Goal: Transaction & Acquisition: Purchase product/service

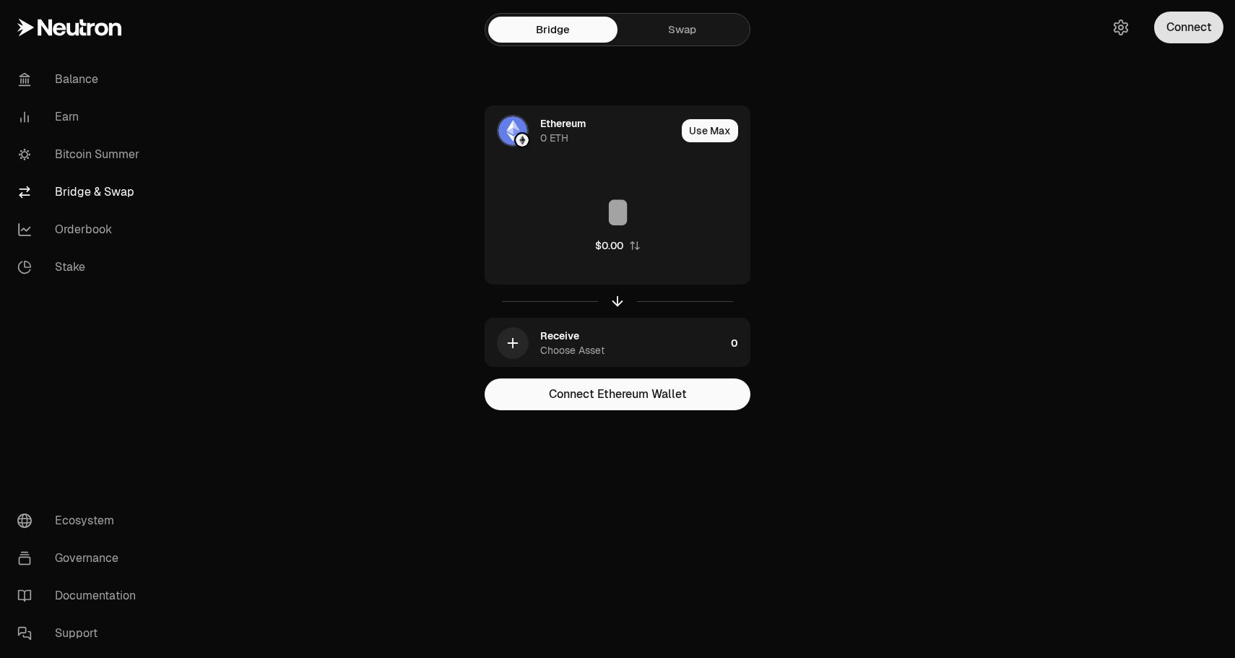
click at [1183, 28] on button "Connect" at bounding box center [1188, 28] width 69 height 32
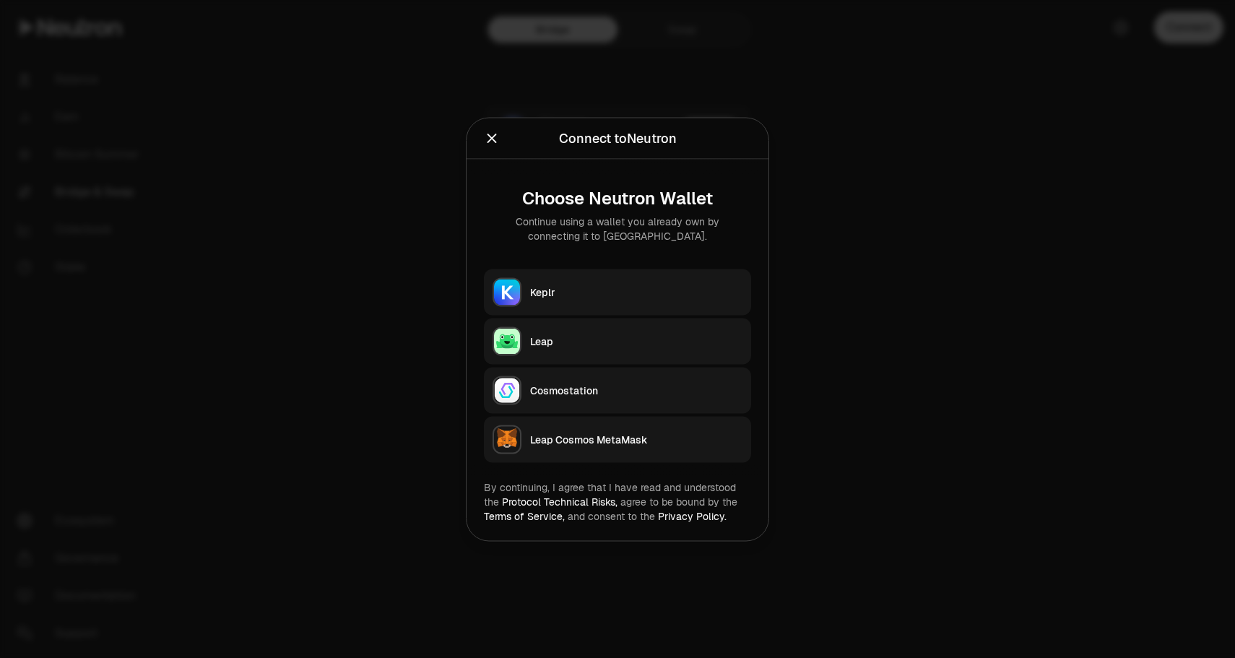
click at [885, 225] on div at bounding box center [617, 329] width 1235 height 658
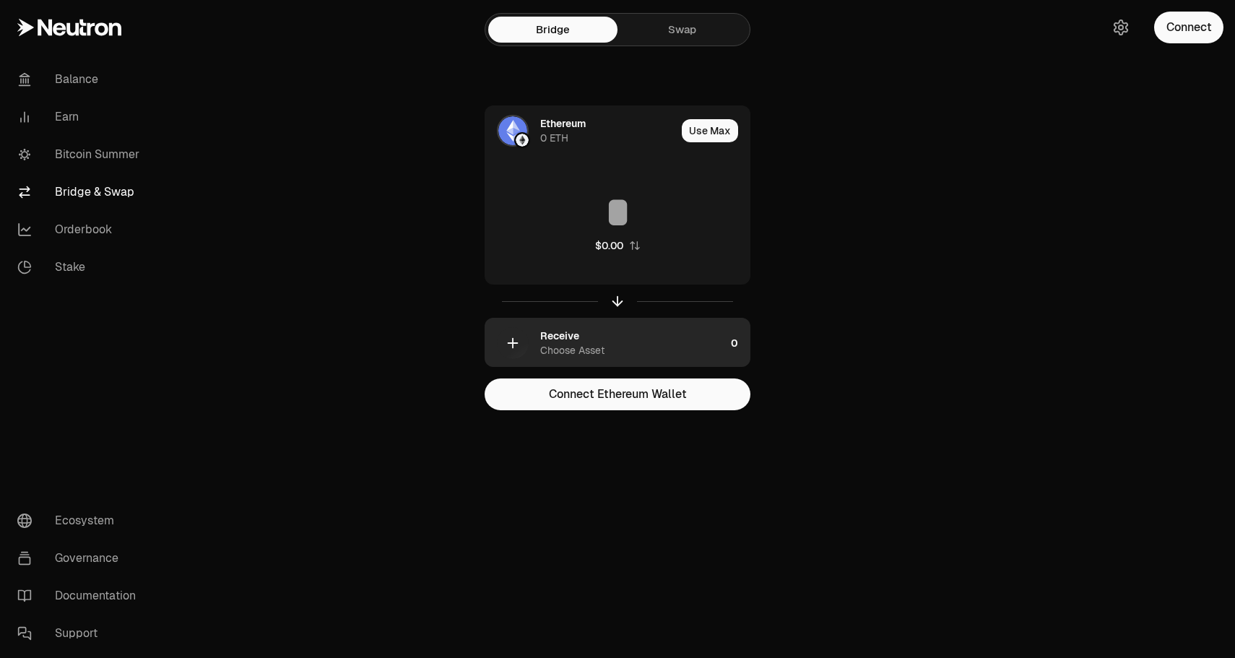
click at [595, 355] on div "Choose Asset" at bounding box center [572, 350] width 64 height 14
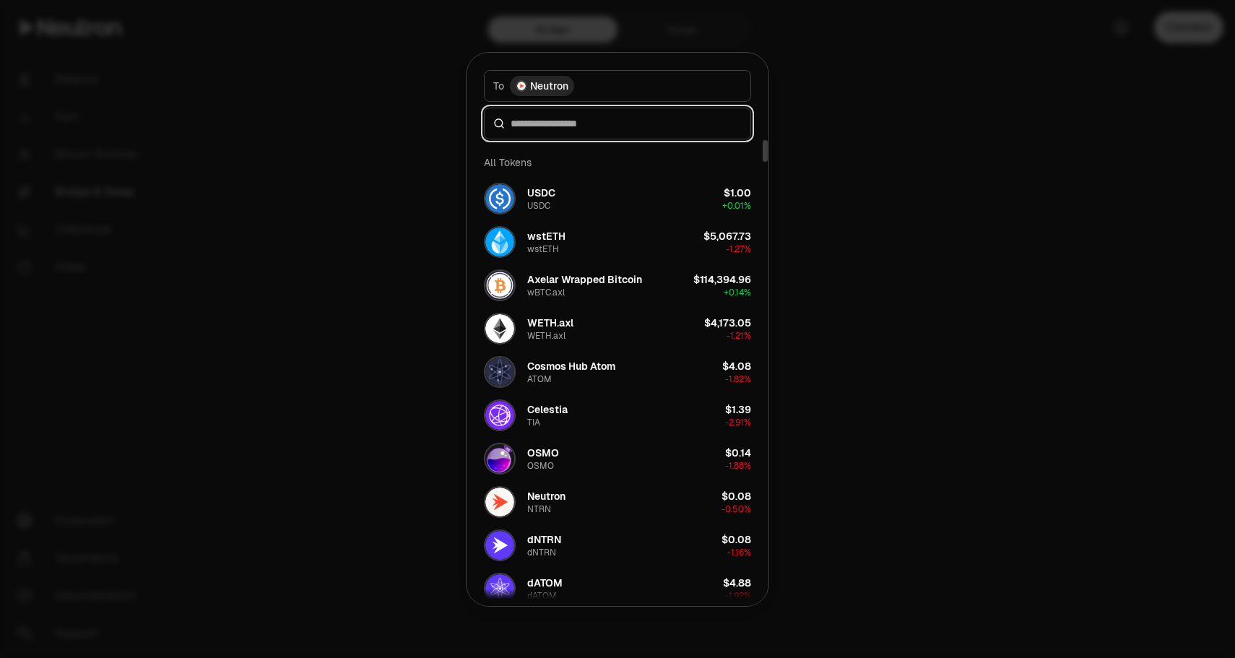
click at [605, 129] on input at bounding box center [626, 123] width 231 height 14
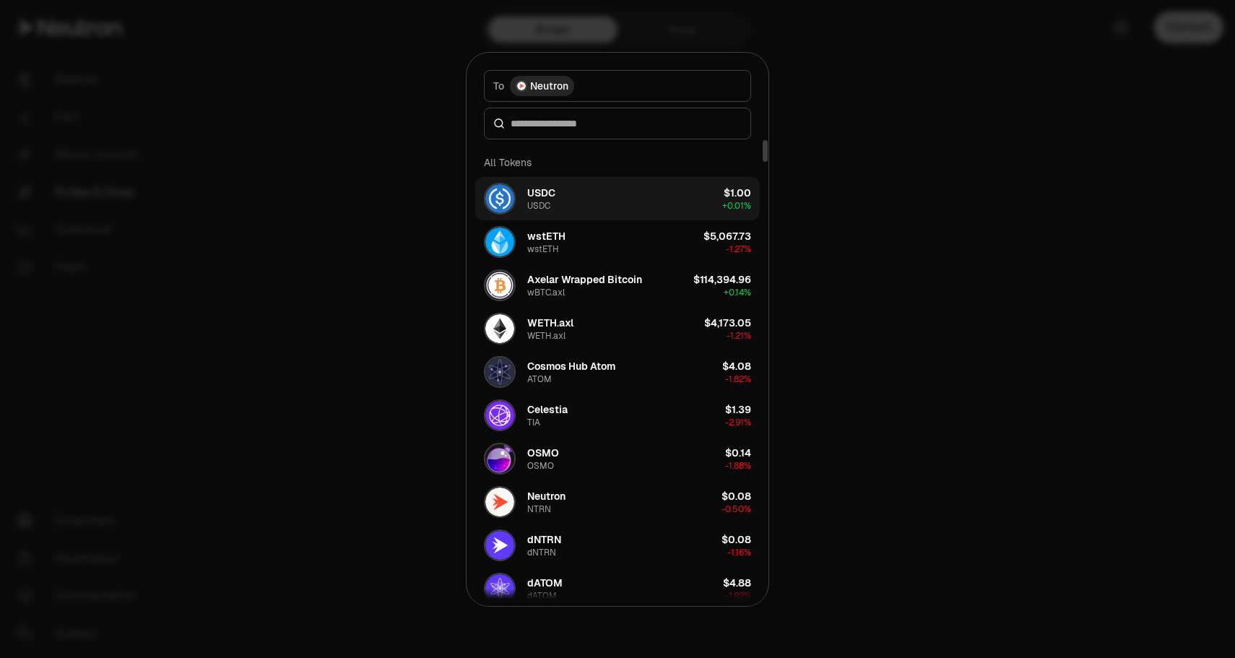
click at [585, 196] on button "USDC USDC $1.00 + 0.01%" at bounding box center [617, 198] width 284 height 43
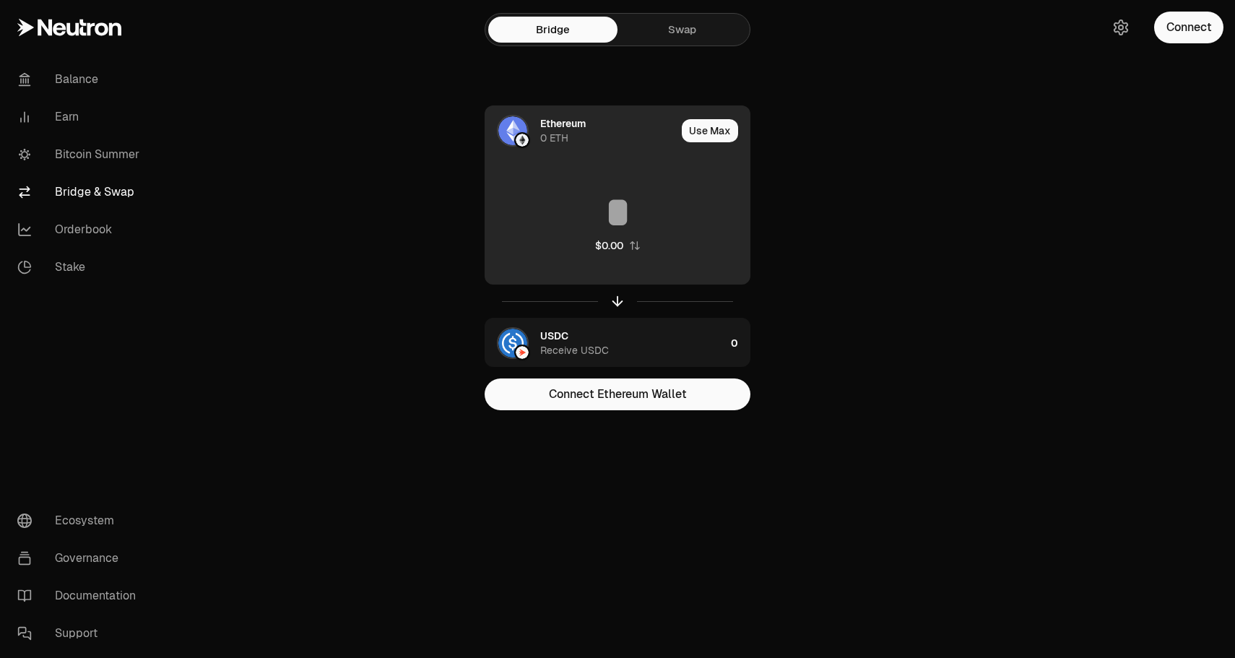
click at [514, 129] on img at bounding box center [512, 130] width 29 height 29
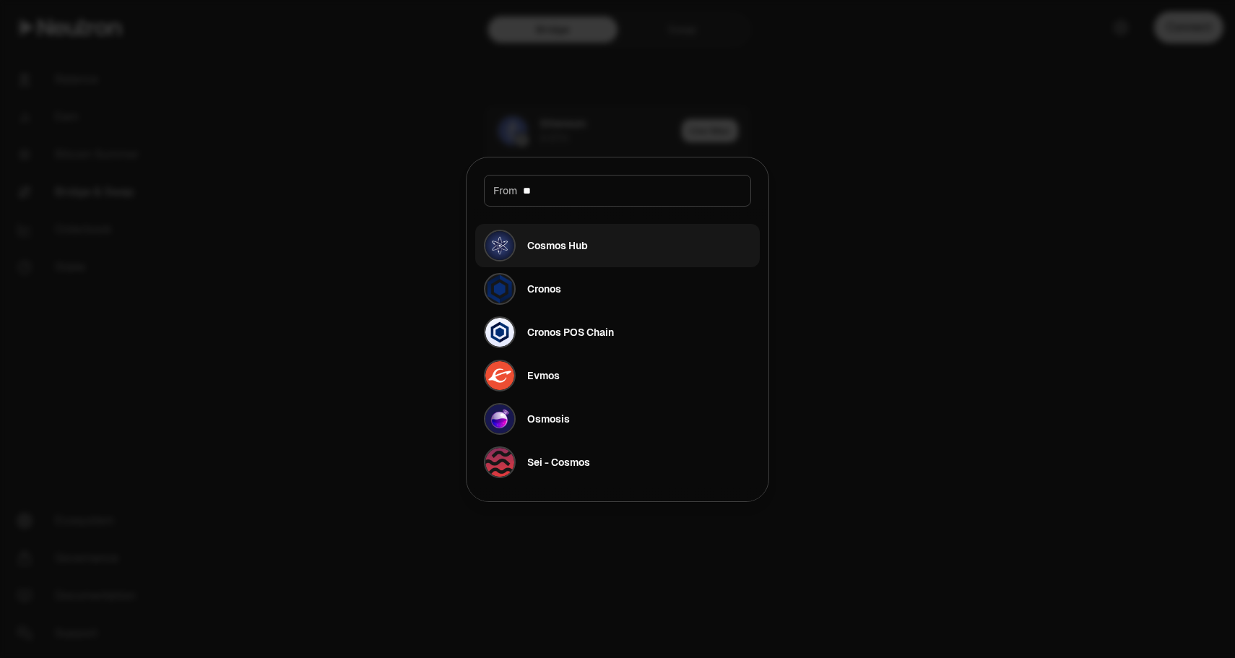
type input "**"
click at [595, 240] on button "Cosmos Hub" at bounding box center [617, 245] width 284 height 43
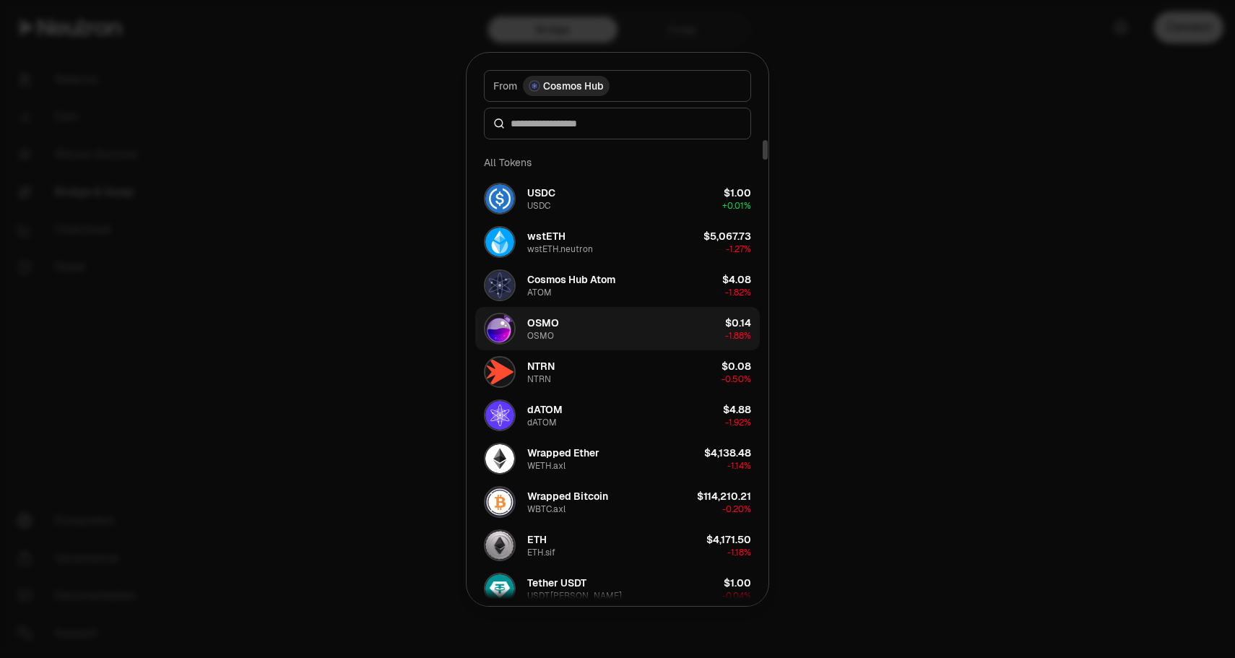
click at [604, 327] on button "[PERSON_NAME] $0.14 -1.88%" at bounding box center [617, 328] width 284 height 43
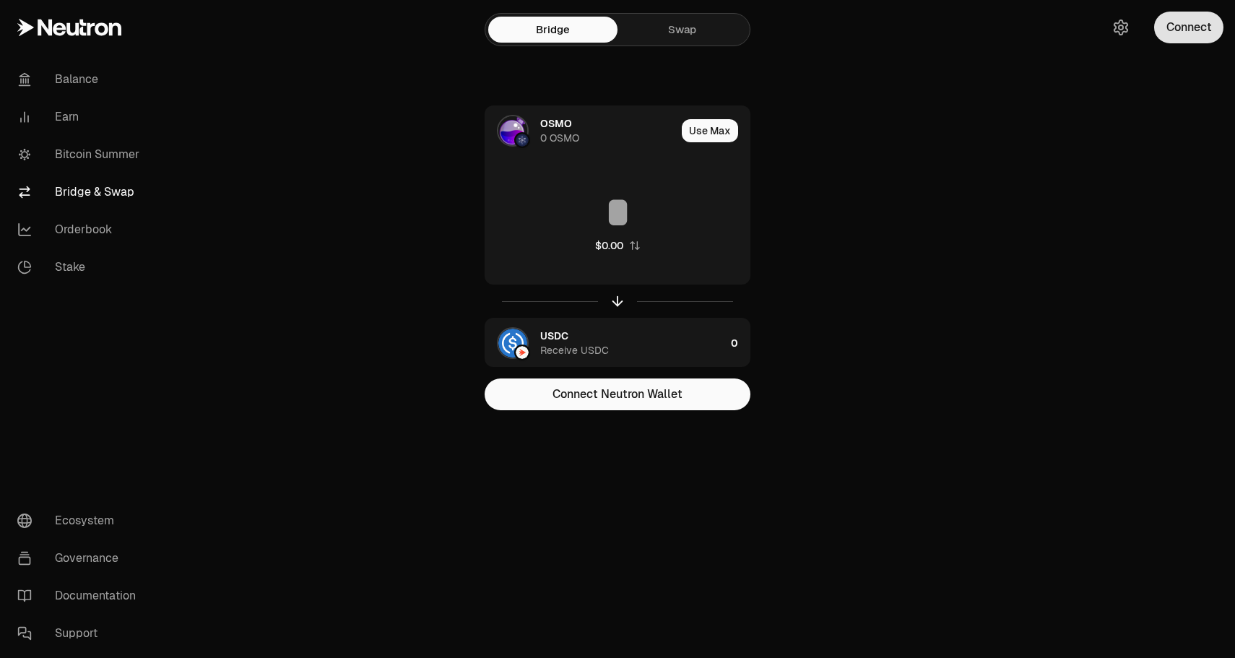
click at [1172, 31] on button "Connect" at bounding box center [1188, 28] width 69 height 32
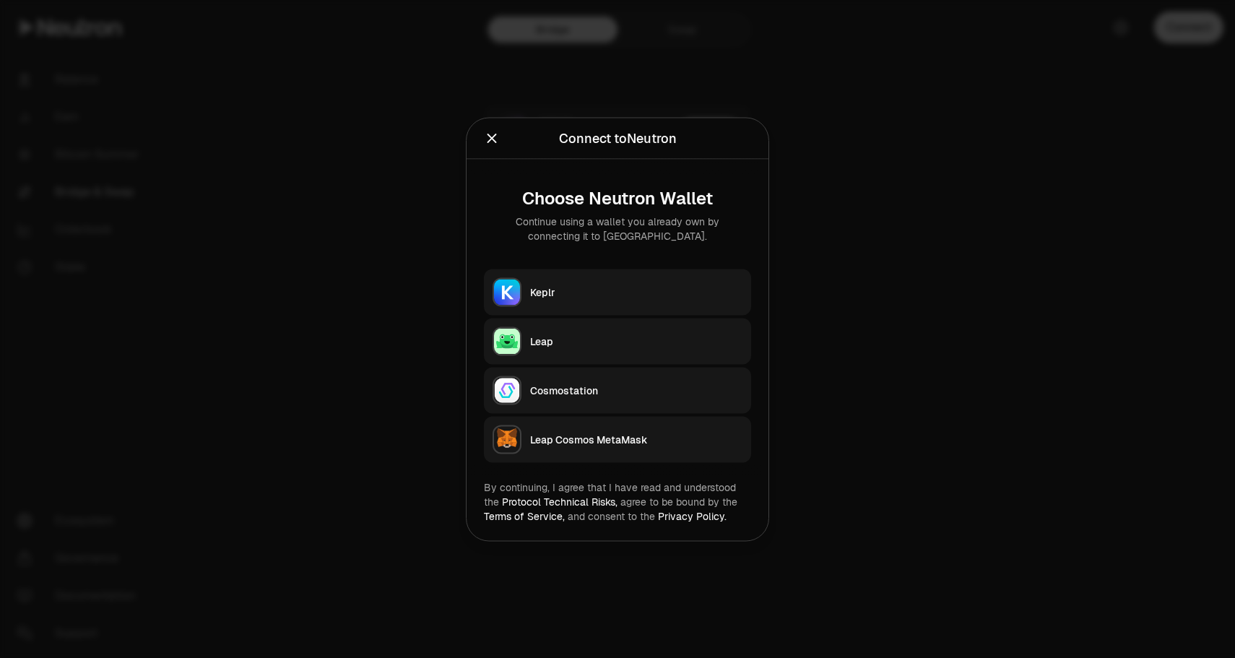
click at [625, 285] on div "Keplr" at bounding box center [636, 291] width 212 height 14
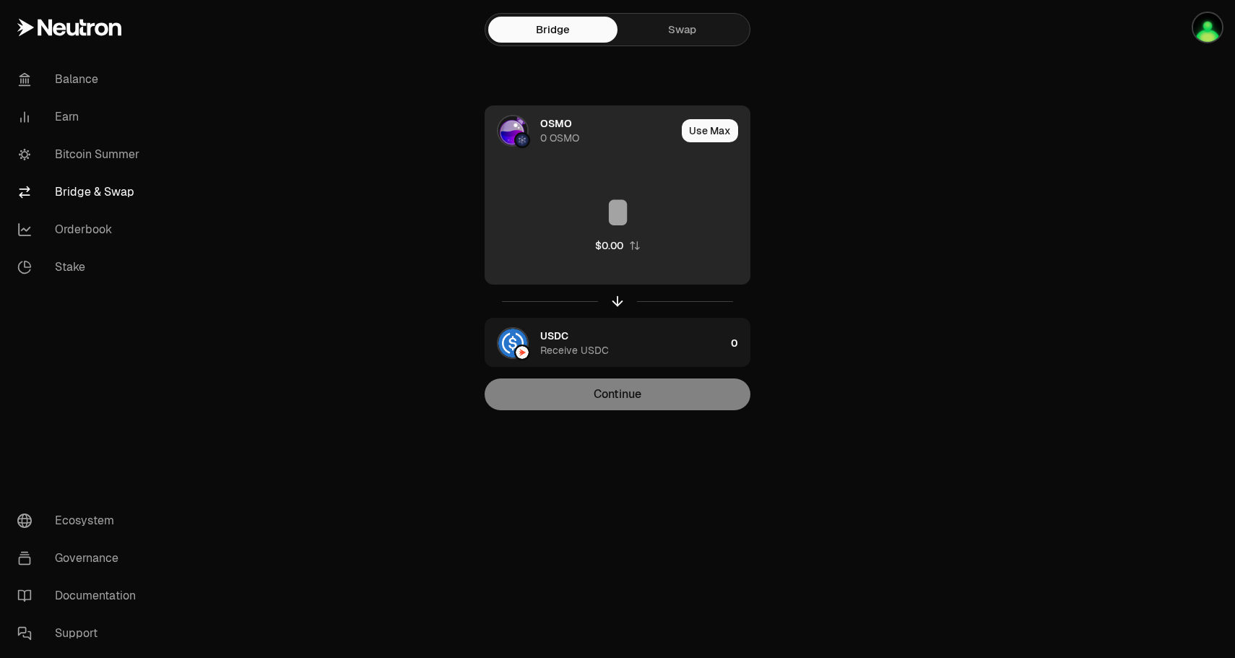
click at [559, 129] on div "OSMO" at bounding box center [556, 123] width 32 height 14
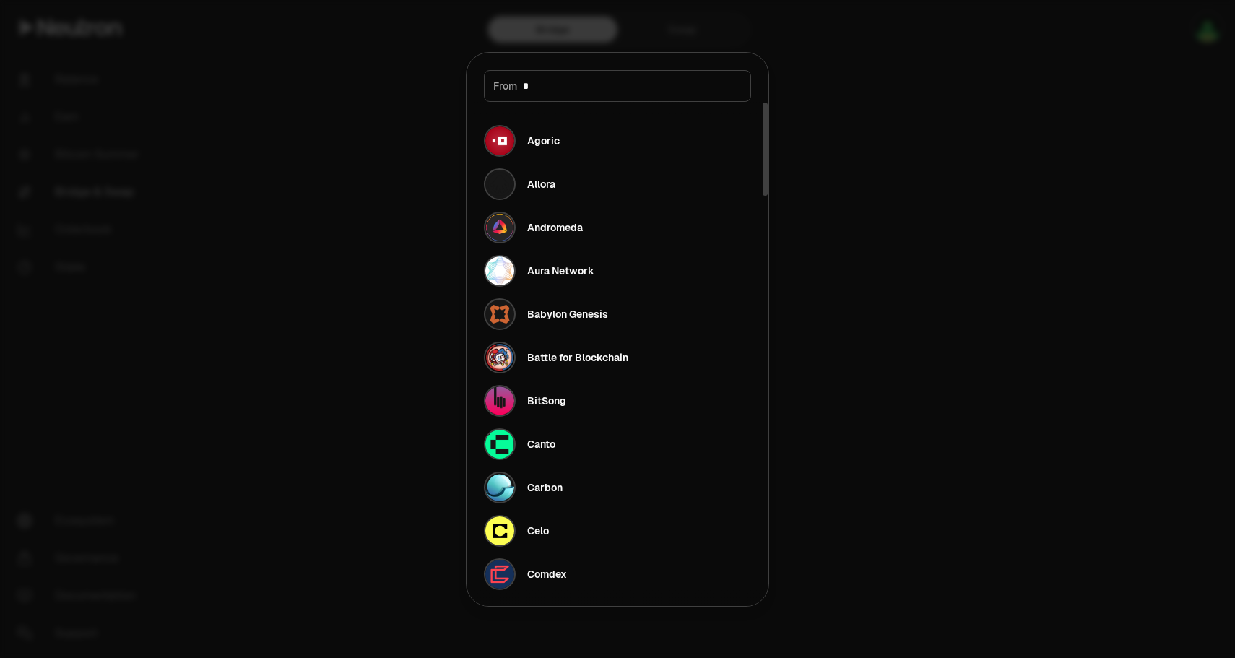
type input "**"
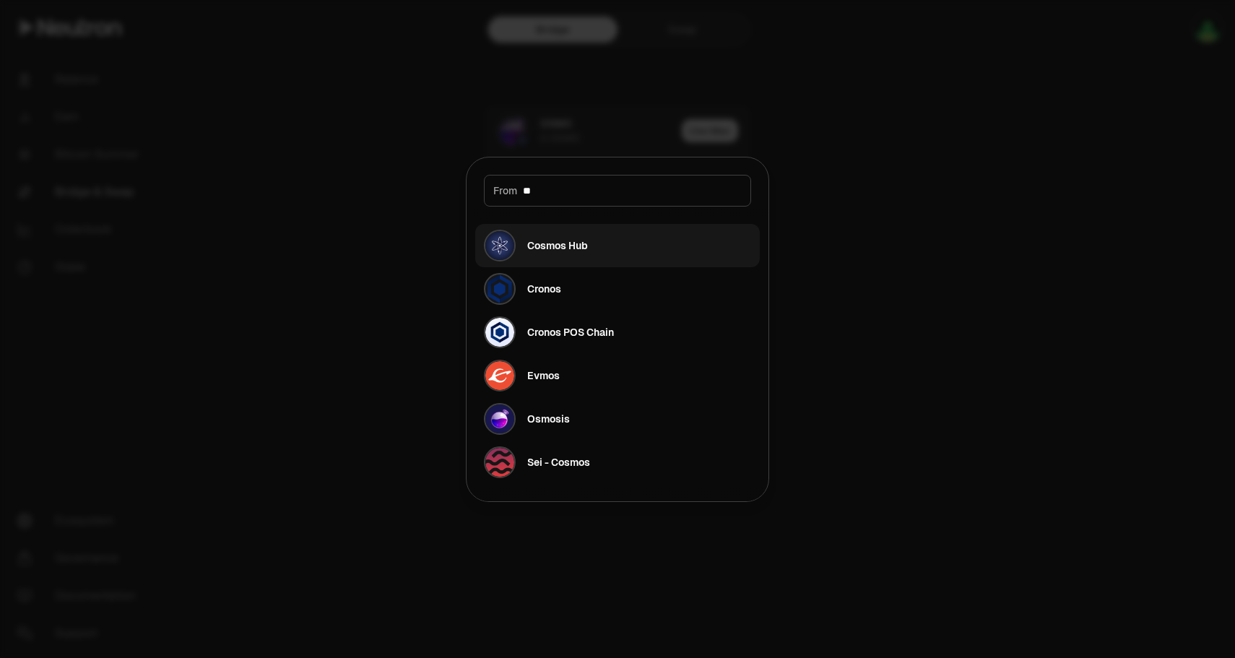
click at [587, 251] on div "Cosmos Hub" at bounding box center [557, 245] width 61 height 14
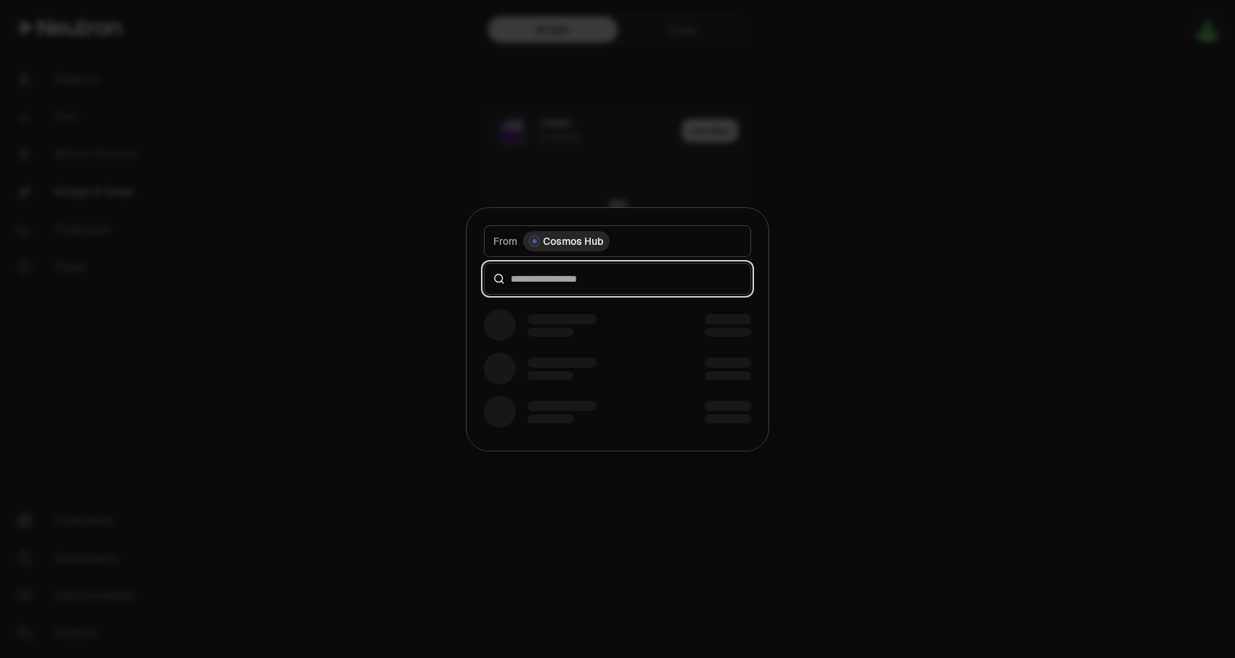
click at [571, 277] on input at bounding box center [626, 279] width 231 height 14
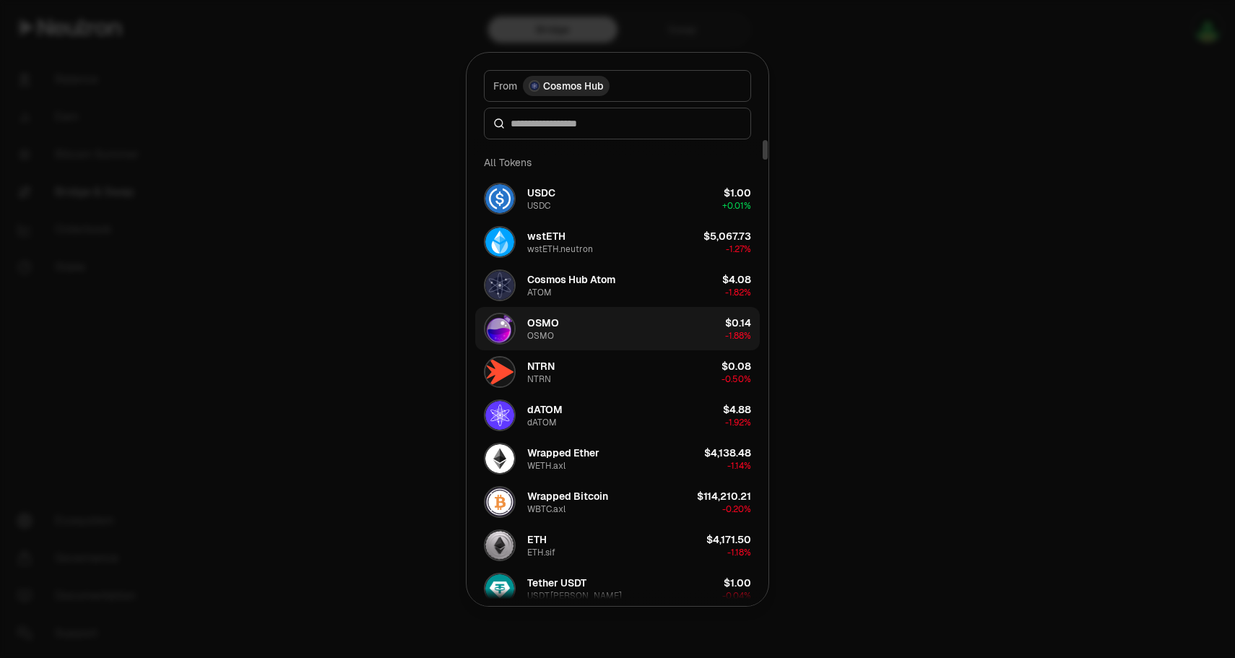
click at [568, 333] on button "[PERSON_NAME] $0.14 -1.88%" at bounding box center [617, 328] width 284 height 43
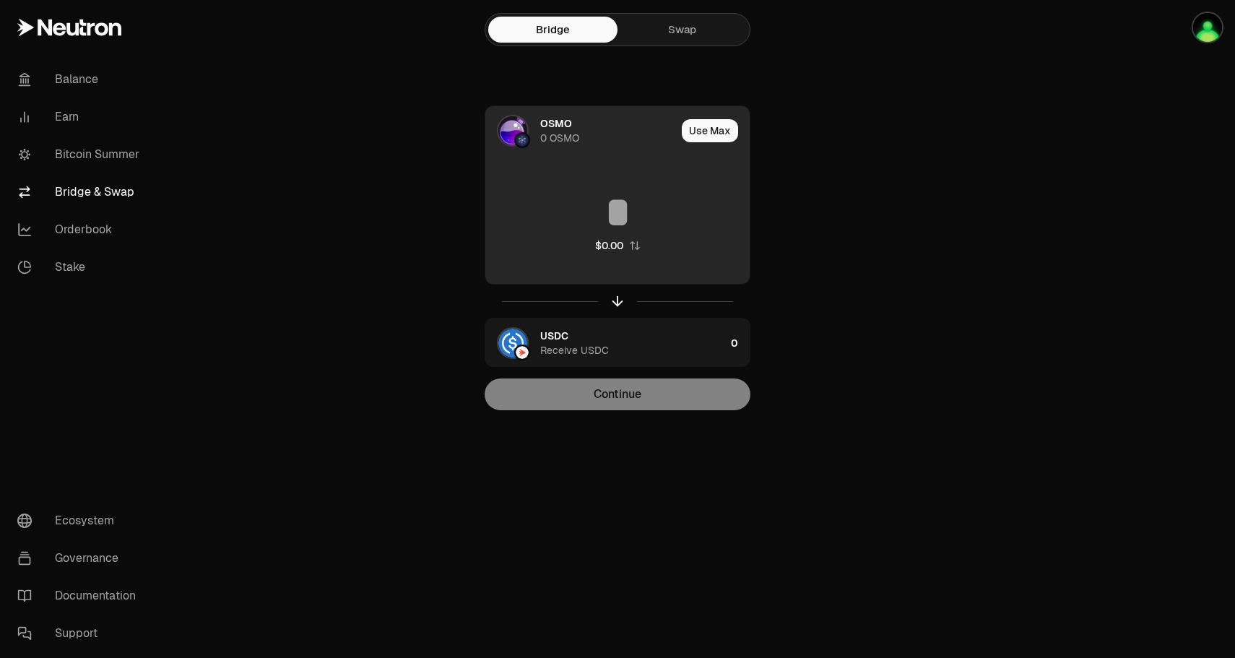
click at [628, 199] on input at bounding box center [617, 212] width 264 height 43
click at [519, 122] on img at bounding box center [512, 130] width 29 height 29
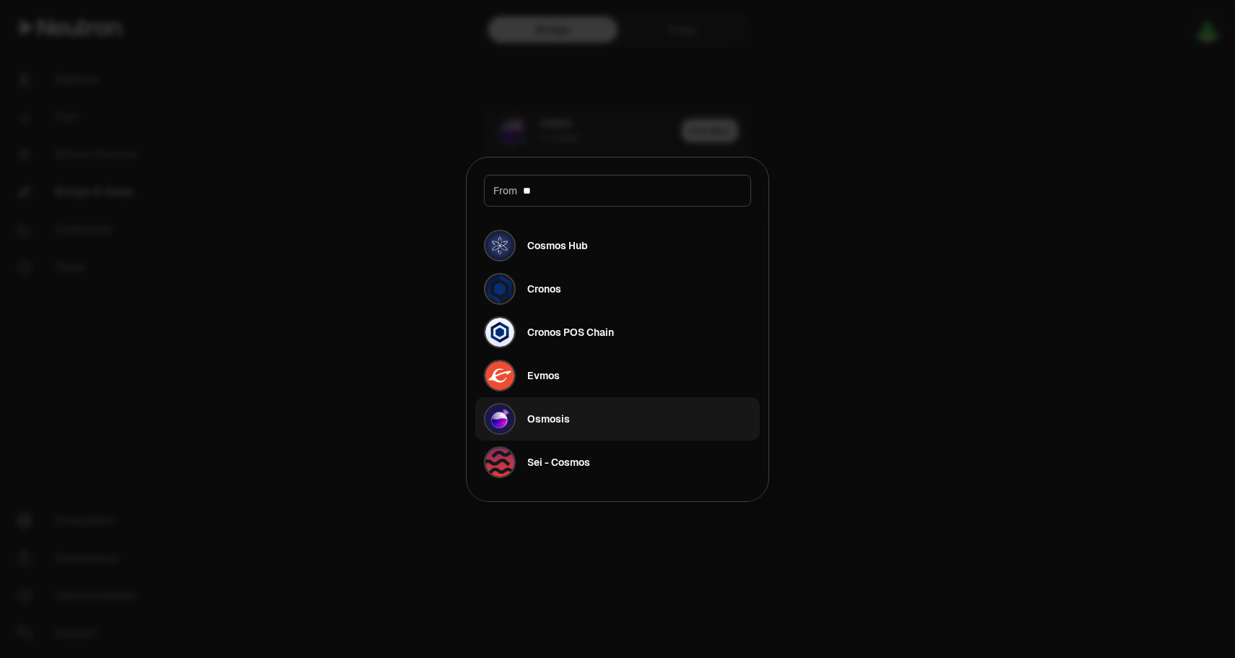
type input "**"
click at [578, 412] on button "Osmosis" at bounding box center [617, 418] width 284 height 43
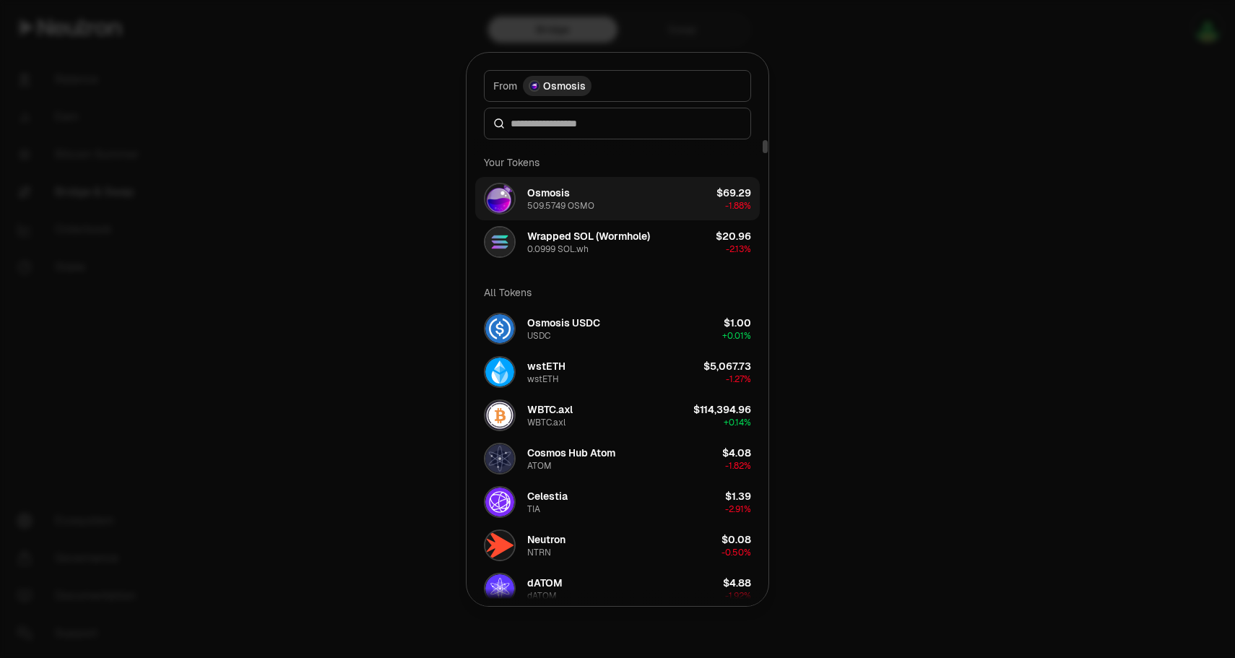
click at [604, 212] on button "Osmosis 509.5749 OSMO $69.29 -1.88%" at bounding box center [617, 198] width 284 height 43
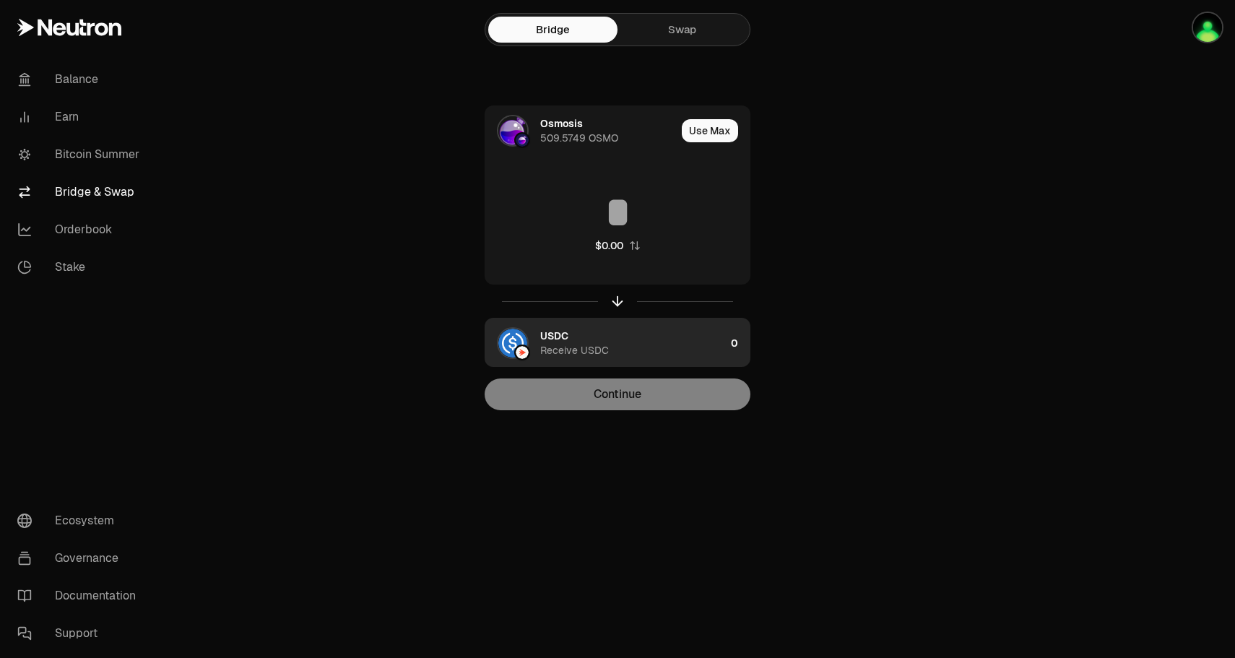
click at [617, 345] on div "USDC Receive USDC" at bounding box center [632, 343] width 185 height 29
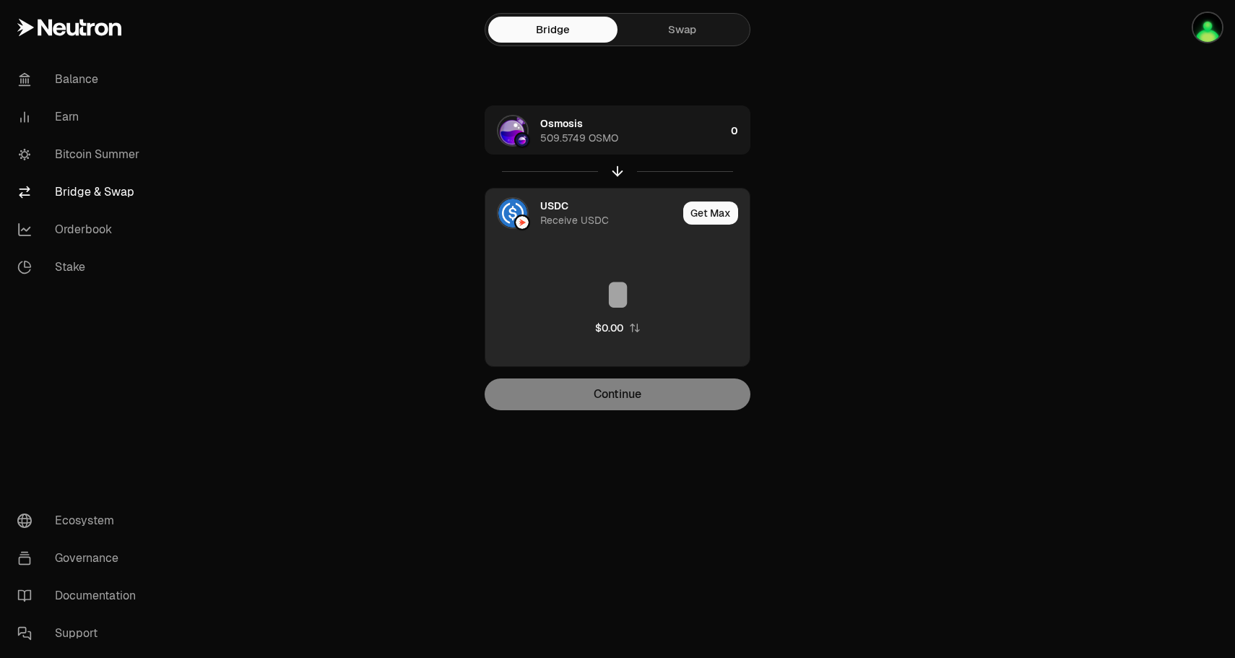
click at [518, 208] on img at bounding box center [512, 213] width 29 height 29
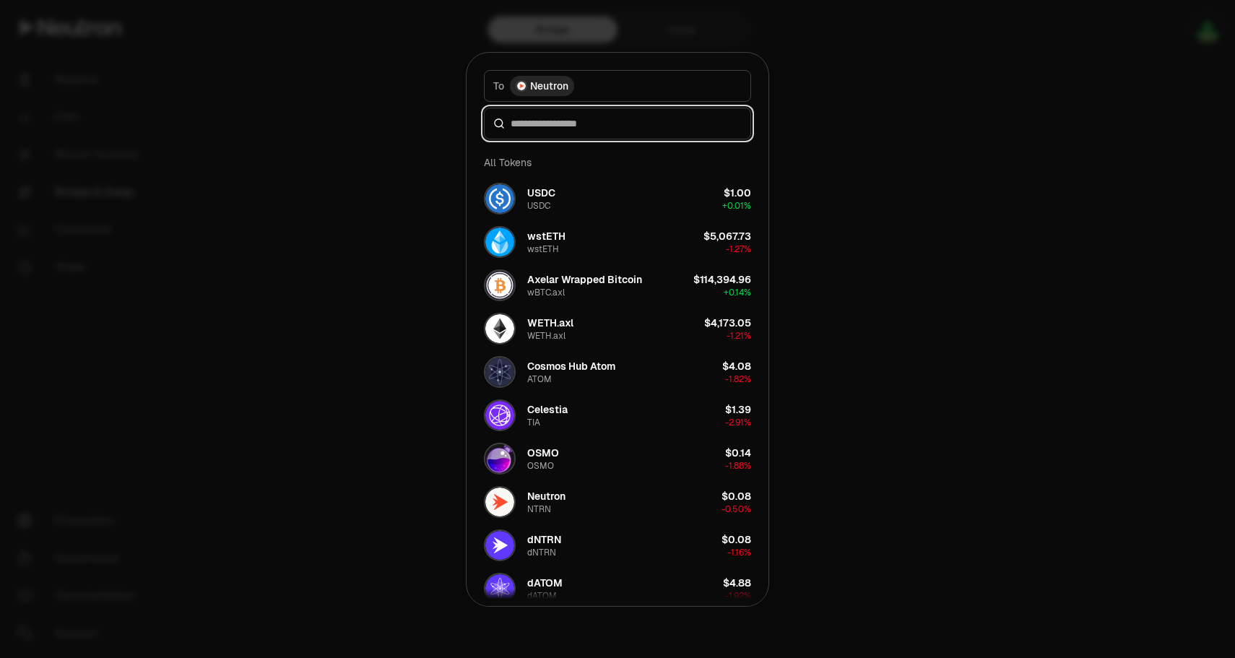
click at [595, 124] on input at bounding box center [626, 123] width 231 height 14
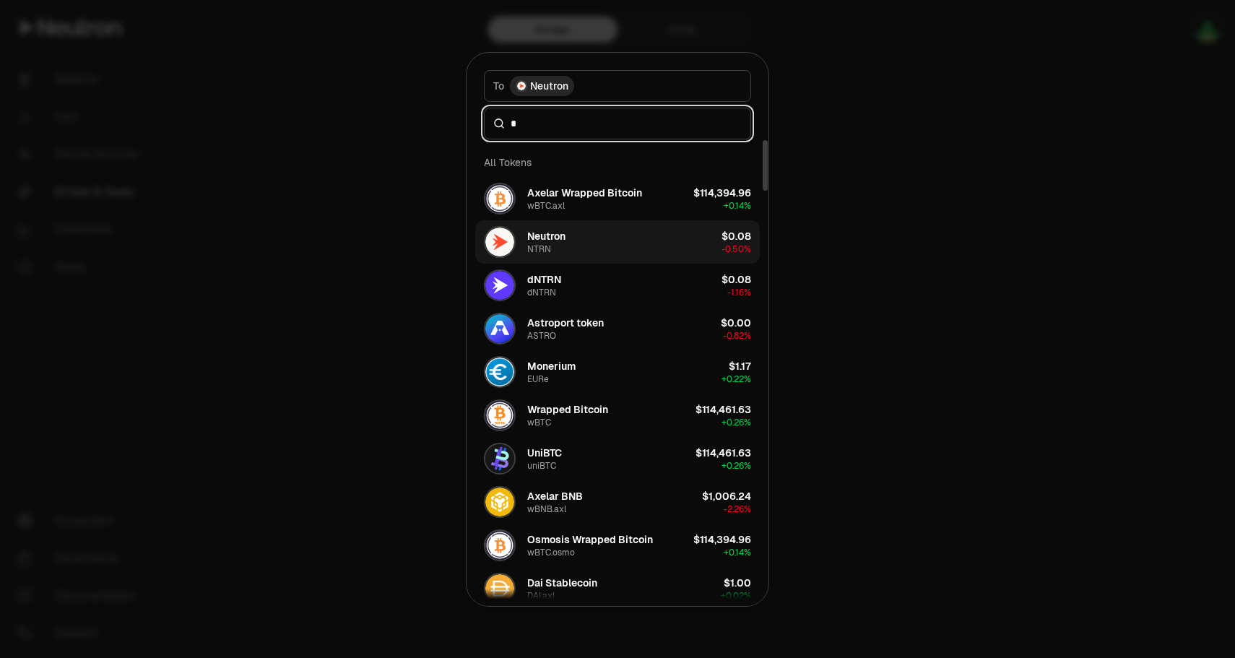
type input "*"
click at [546, 233] on div "Neutron" at bounding box center [546, 236] width 38 height 14
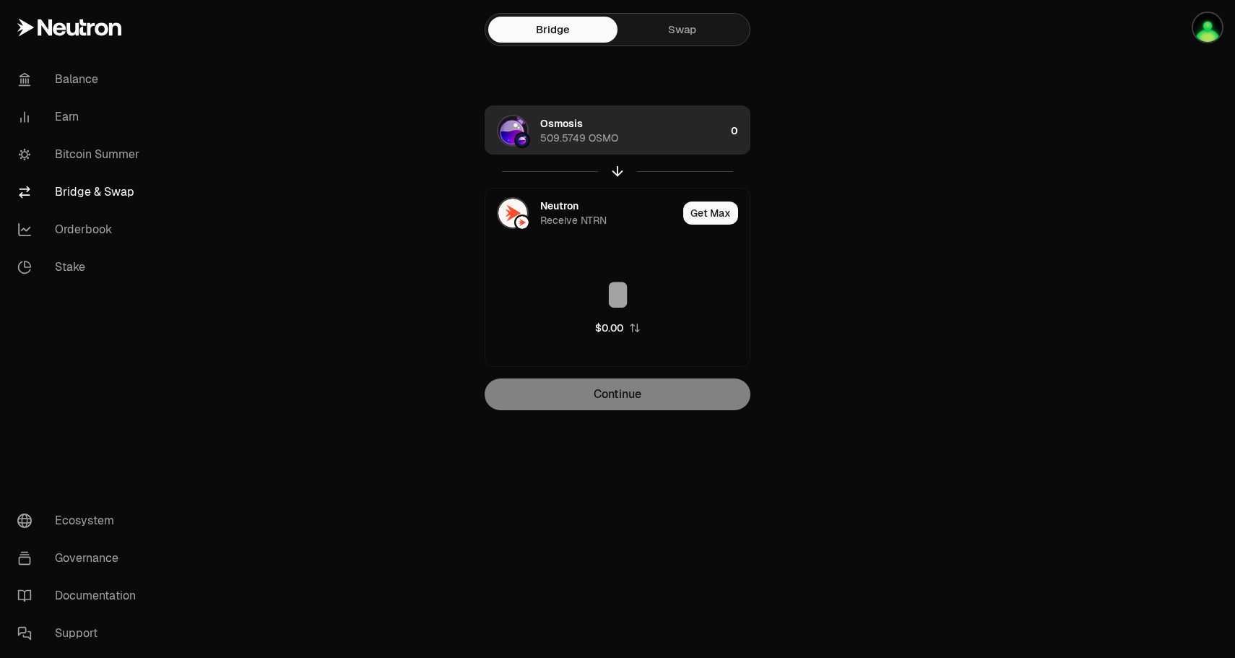
click at [641, 145] on div "Osmosis 509.5749 OSMO" at bounding box center [605, 130] width 240 height 49
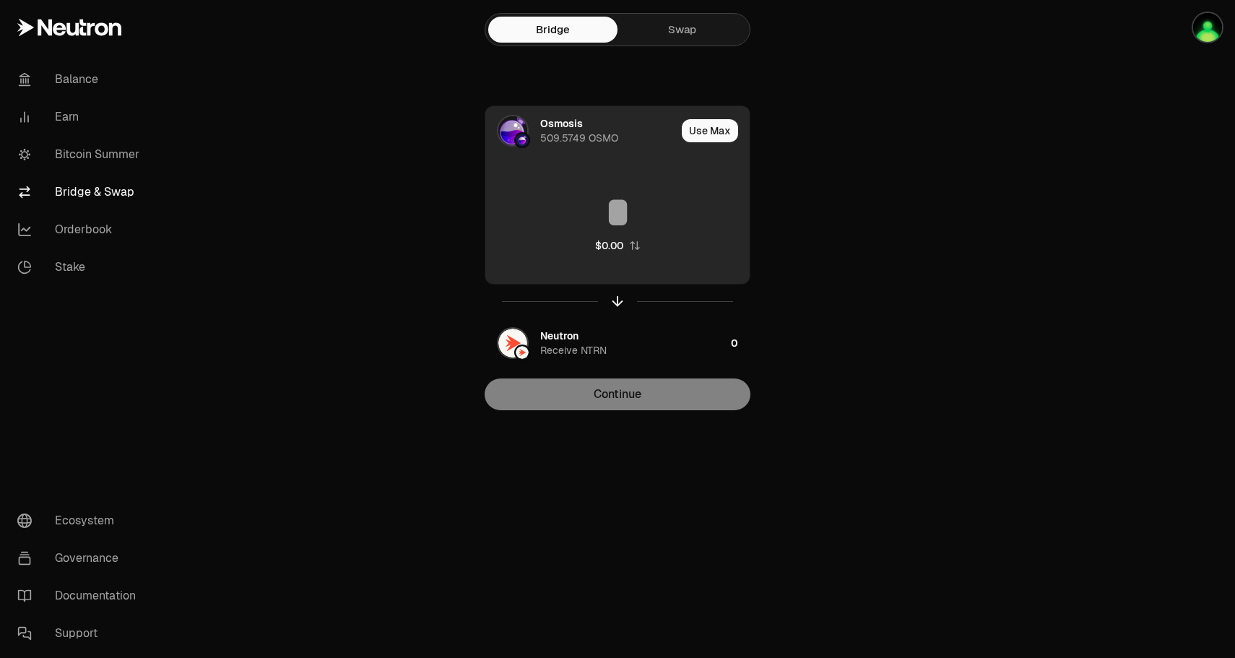
click at [619, 207] on input at bounding box center [617, 212] width 264 height 43
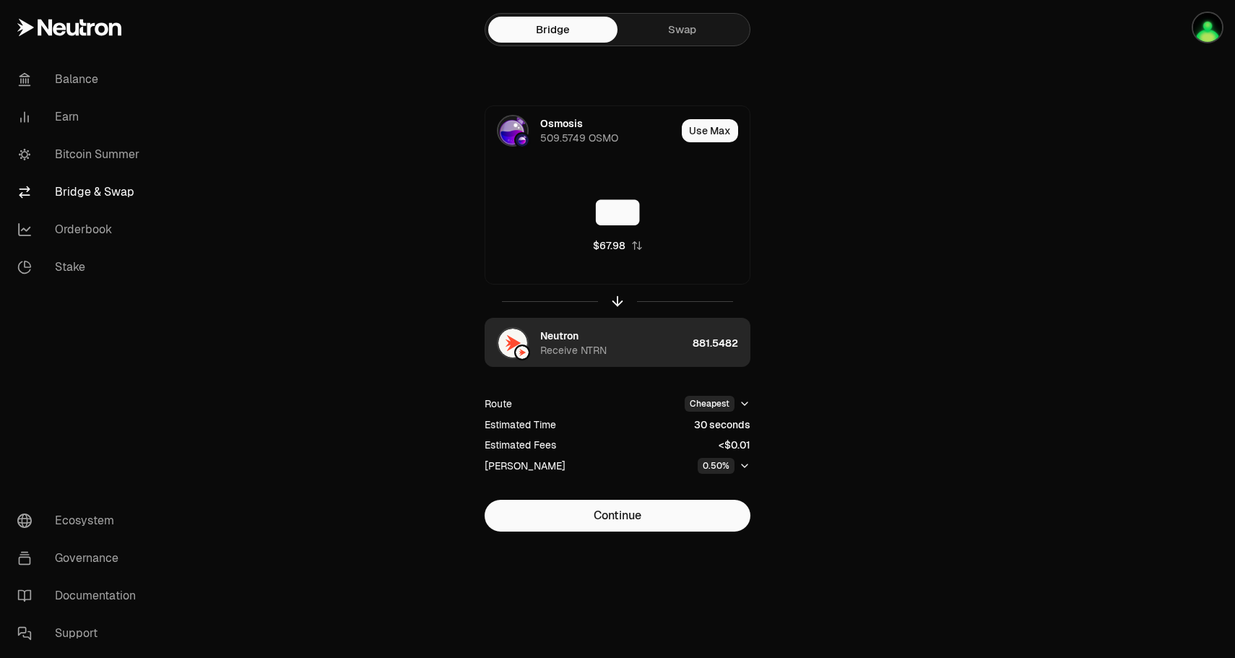
type input "***"
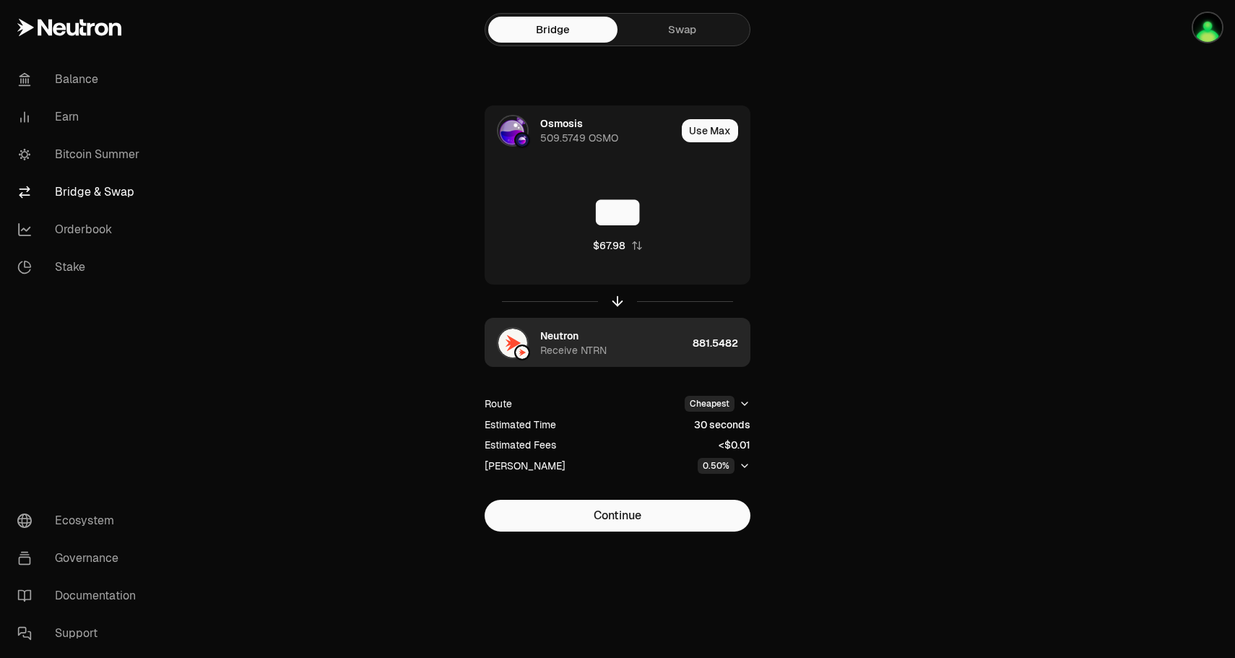
click at [672, 342] on div "Neutron Receive NTRN" at bounding box center [613, 343] width 147 height 29
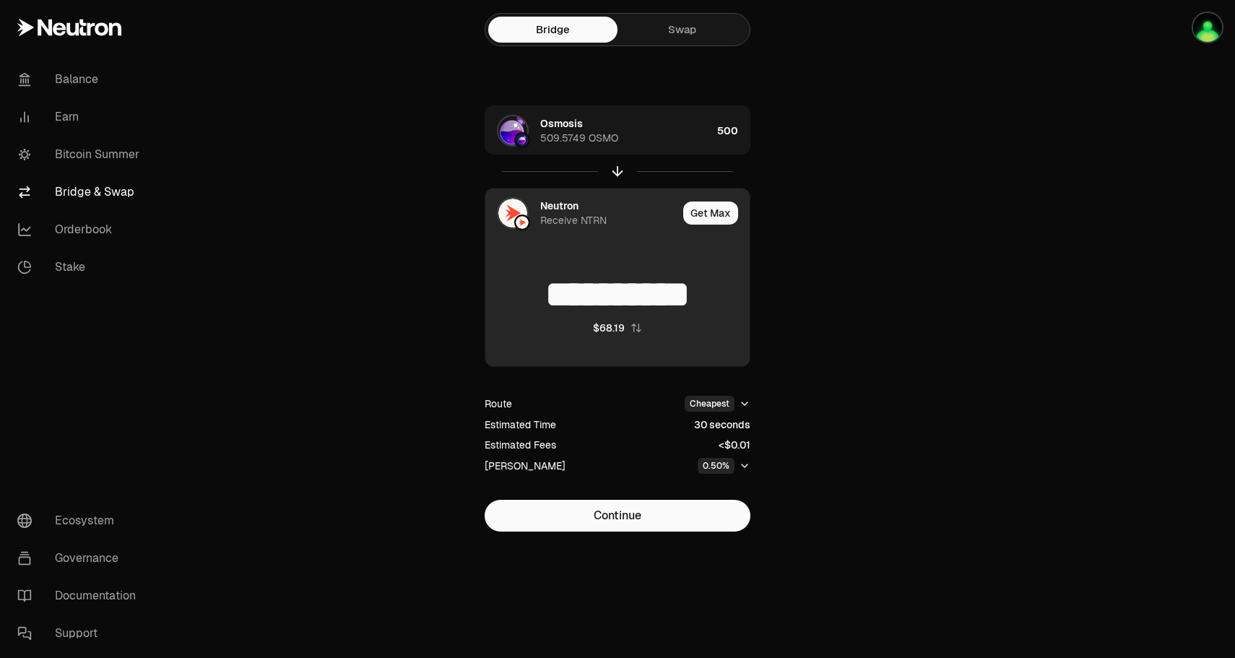
click at [575, 328] on div "**********" at bounding box center [617, 303] width 264 height 127
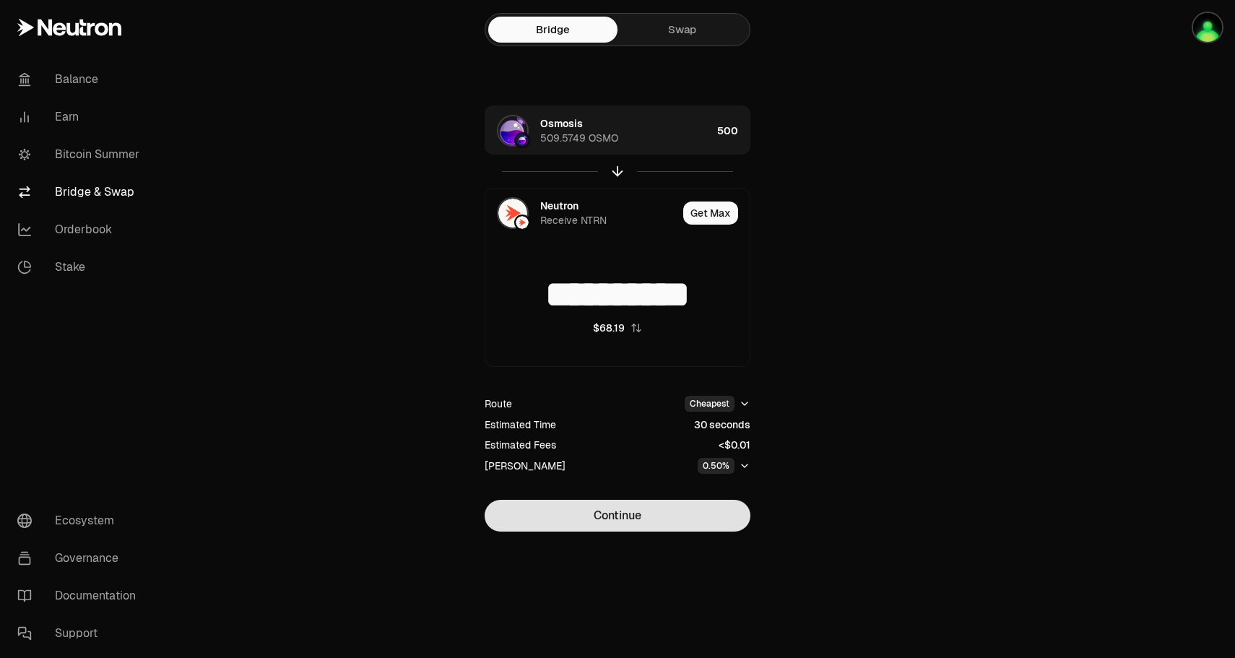
click at [616, 517] on button "Continue" at bounding box center [618, 516] width 266 height 32
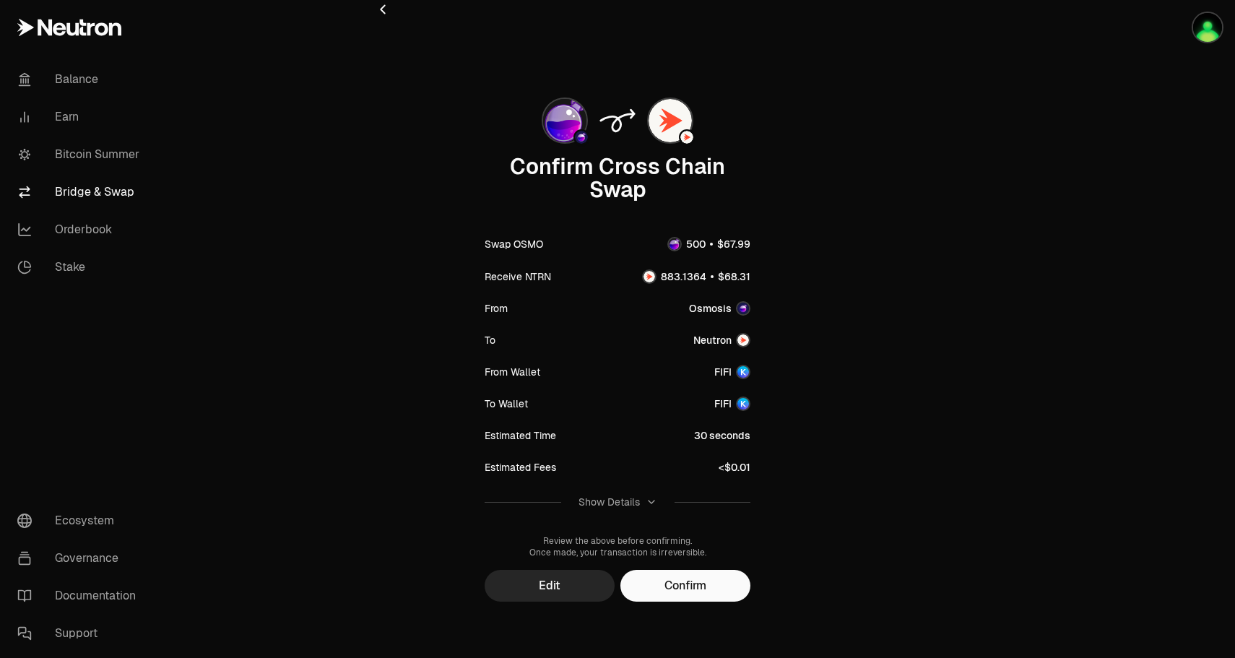
scroll to position [19, 0]
click at [677, 589] on button "Confirm" at bounding box center [685, 584] width 130 height 32
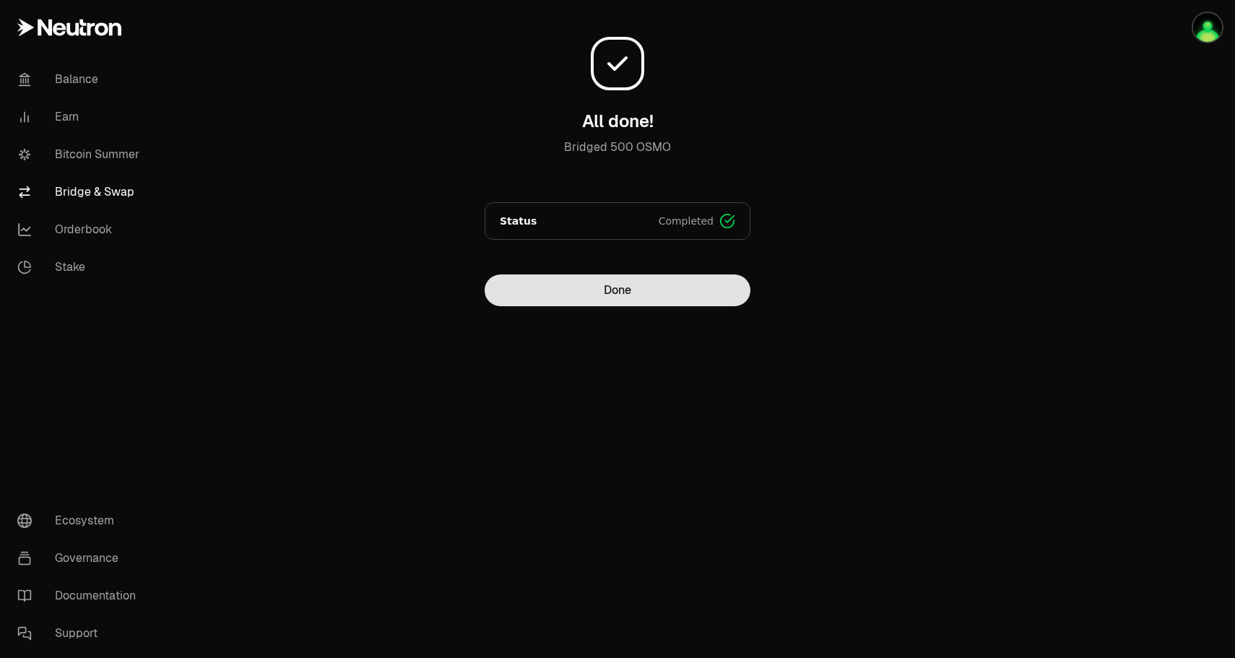
click at [700, 284] on button "Done" at bounding box center [618, 290] width 266 height 32
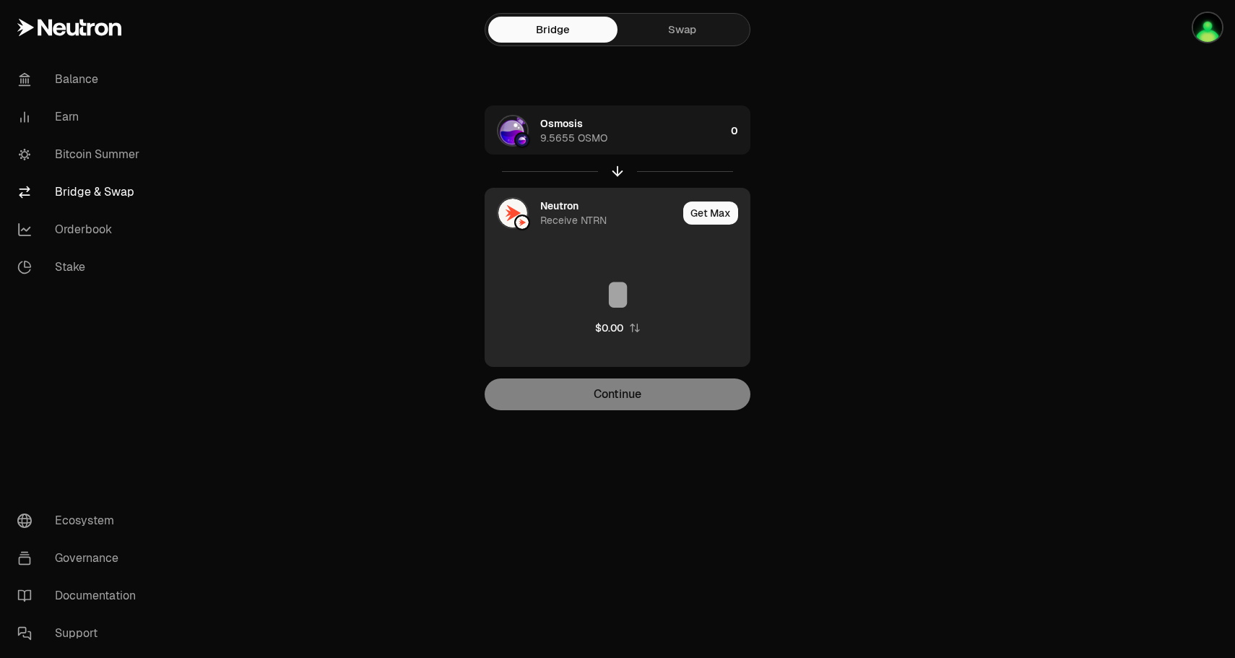
click at [601, 214] on div "Receive NTRN" at bounding box center [573, 220] width 66 height 14
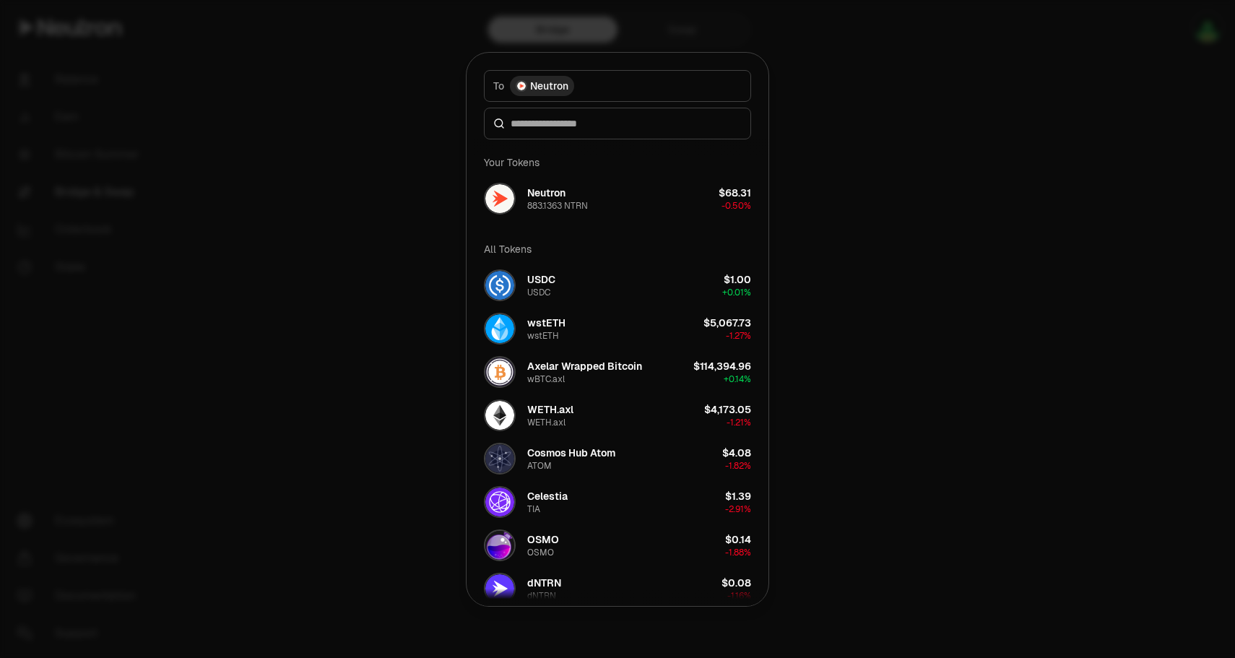
click at [387, 188] on div at bounding box center [617, 329] width 1235 height 658
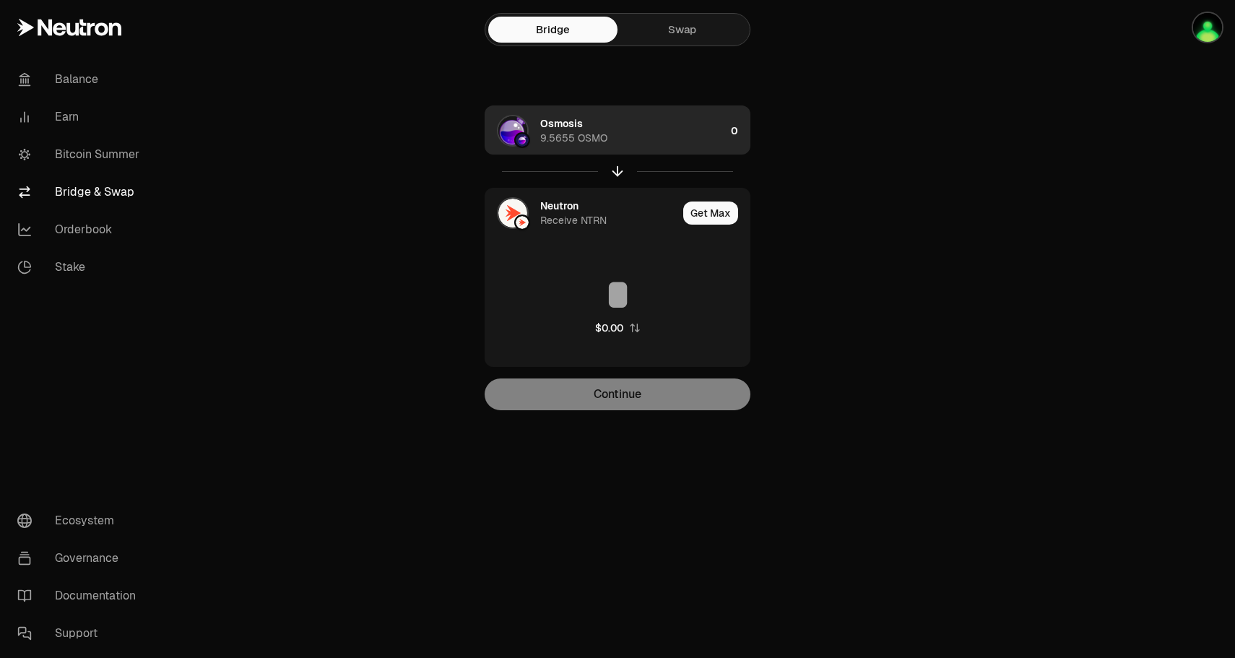
click at [609, 132] on div "Osmosis 9.5655 OSMO" at bounding box center [632, 130] width 185 height 29
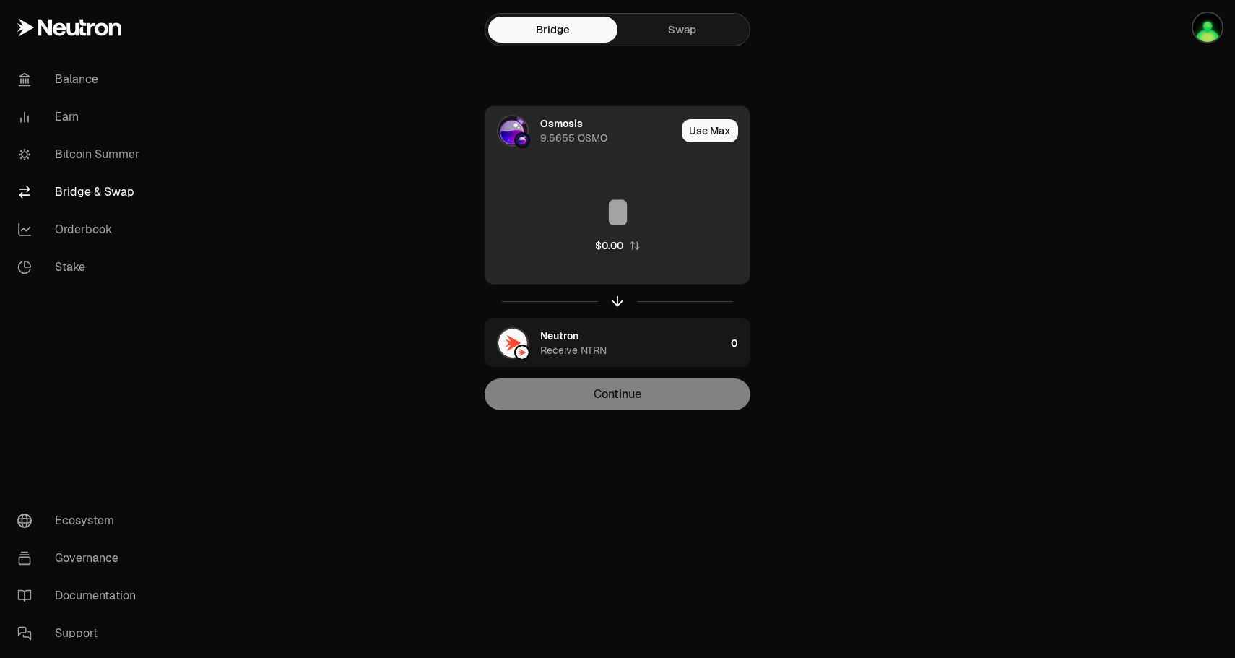
click at [602, 123] on div "Osmosis 9.5655 OSMO" at bounding box center [608, 130] width 136 height 29
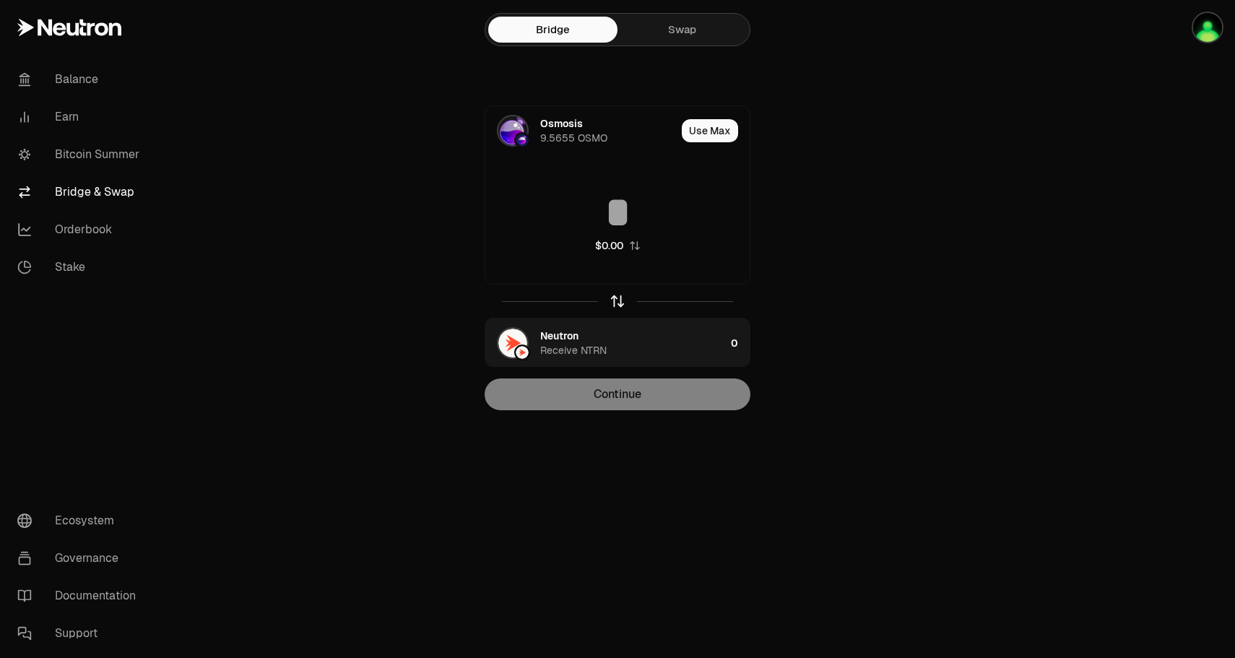
click at [618, 303] on icon "button" at bounding box center [617, 301] width 16 height 16
click at [585, 338] on div "Osmosis Receive OSMO" at bounding box center [632, 343] width 185 height 29
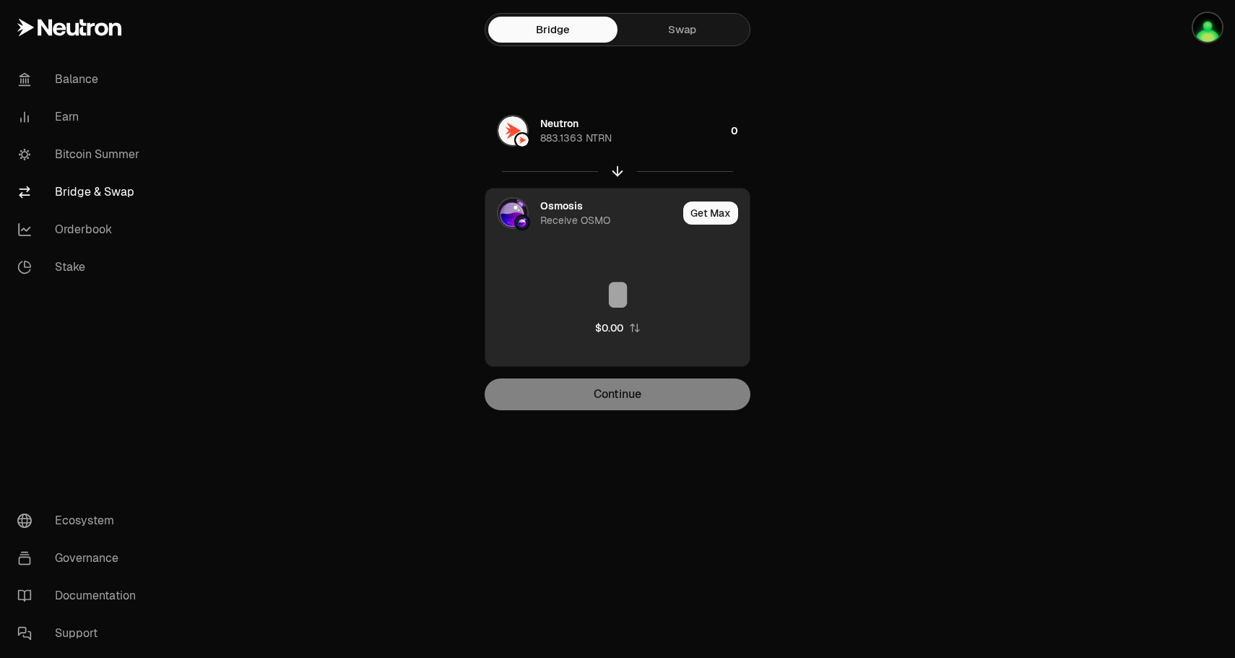
click at [515, 212] on img at bounding box center [512, 213] width 29 height 29
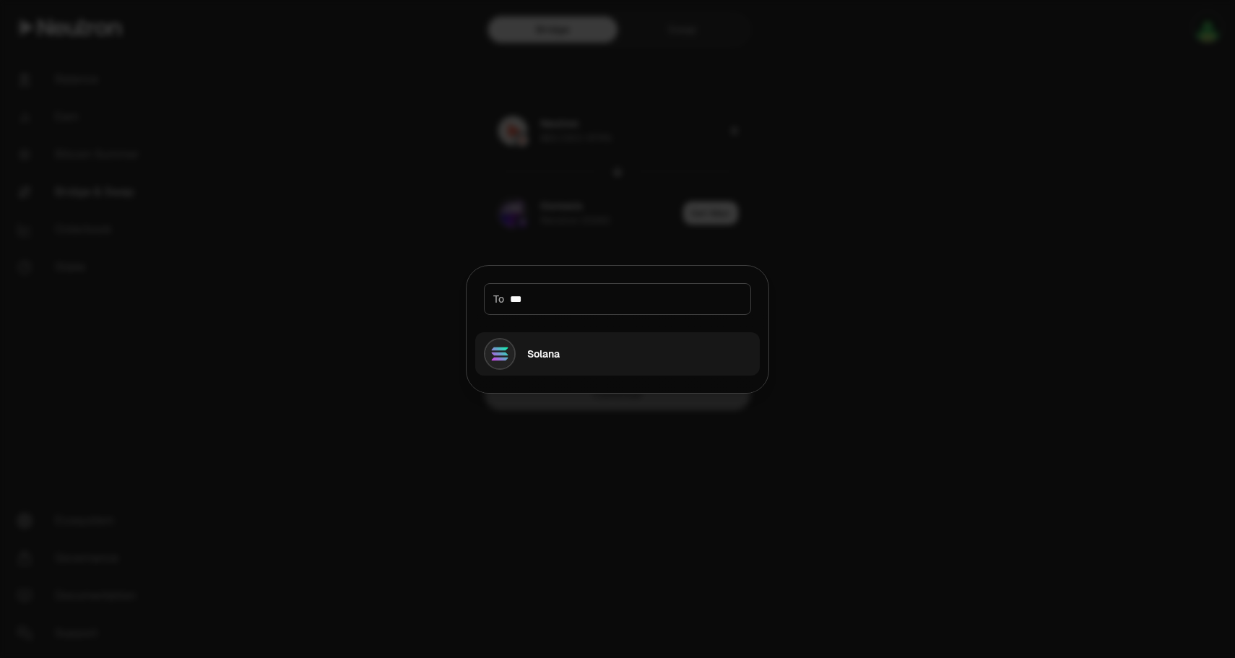
type input "***"
click at [539, 352] on div "Solana" at bounding box center [543, 354] width 32 height 14
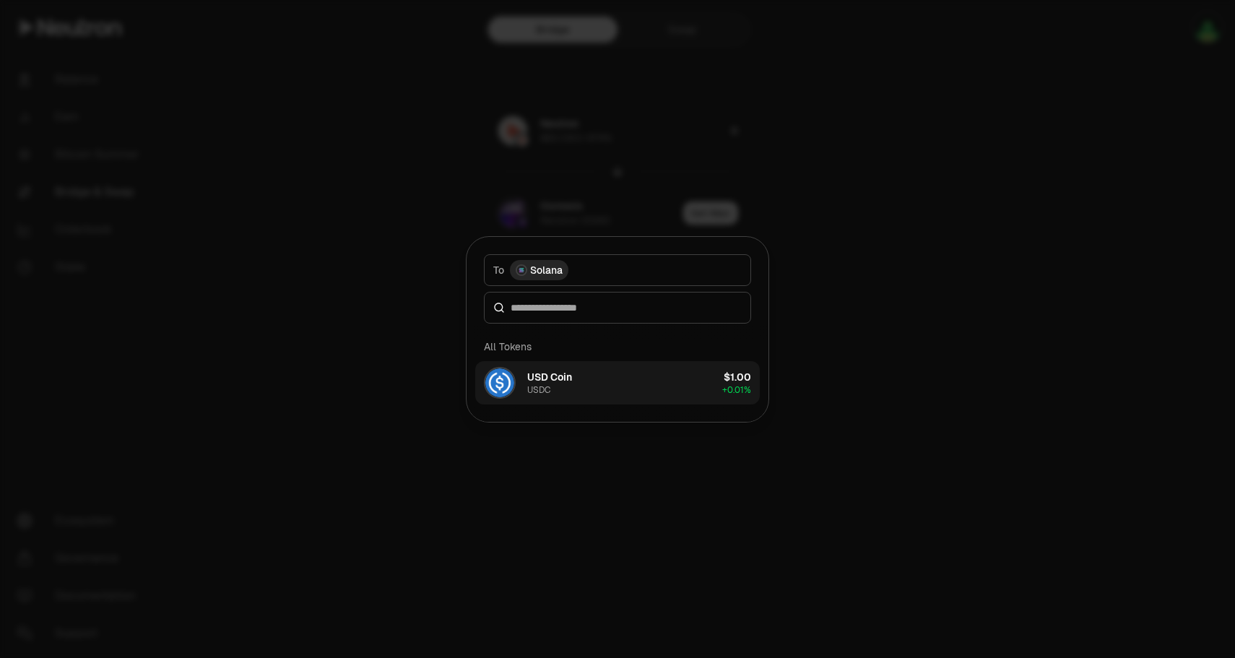
click at [557, 381] on div "USD Coin" at bounding box center [549, 377] width 45 height 14
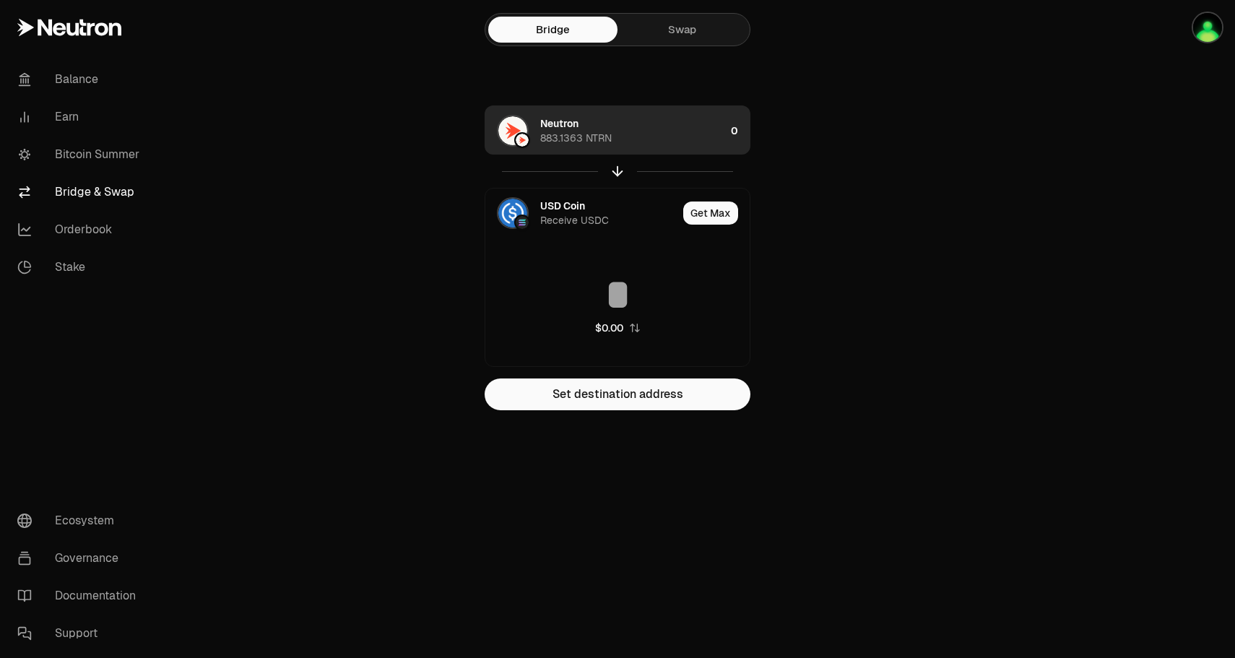
click at [662, 136] on div "Neutron 883.1363 NTRN" at bounding box center [632, 130] width 185 height 29
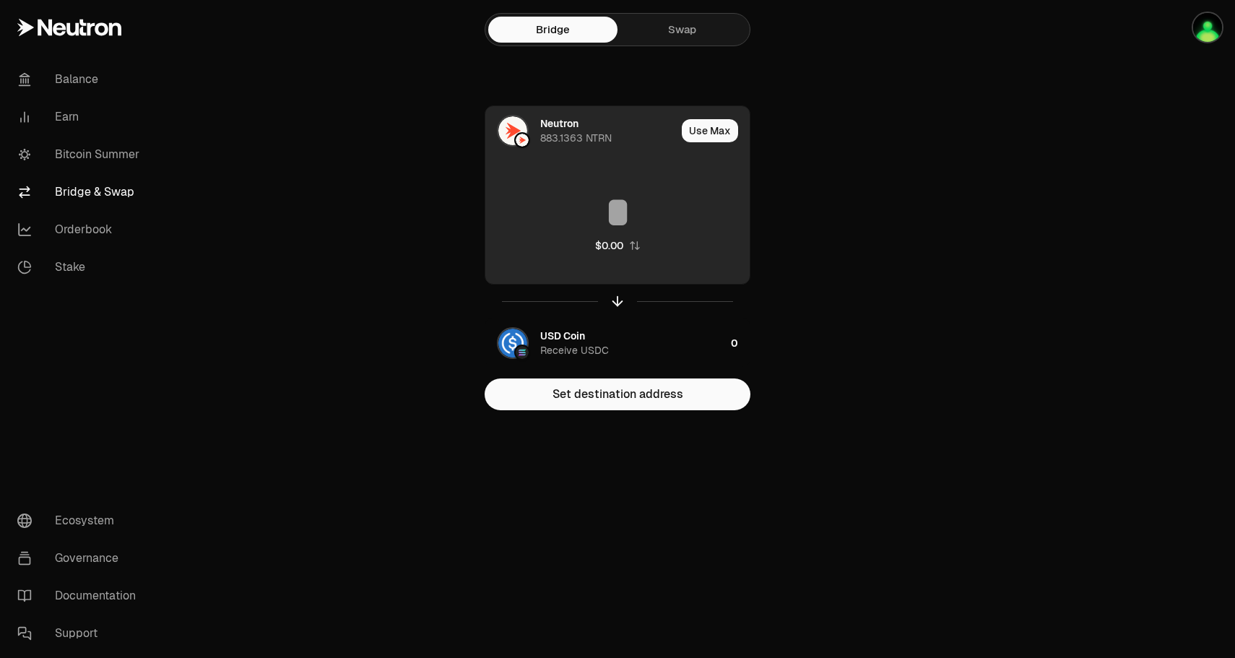
click at [620, 210] on input at bounding box center [617, 212] width 264 height 43
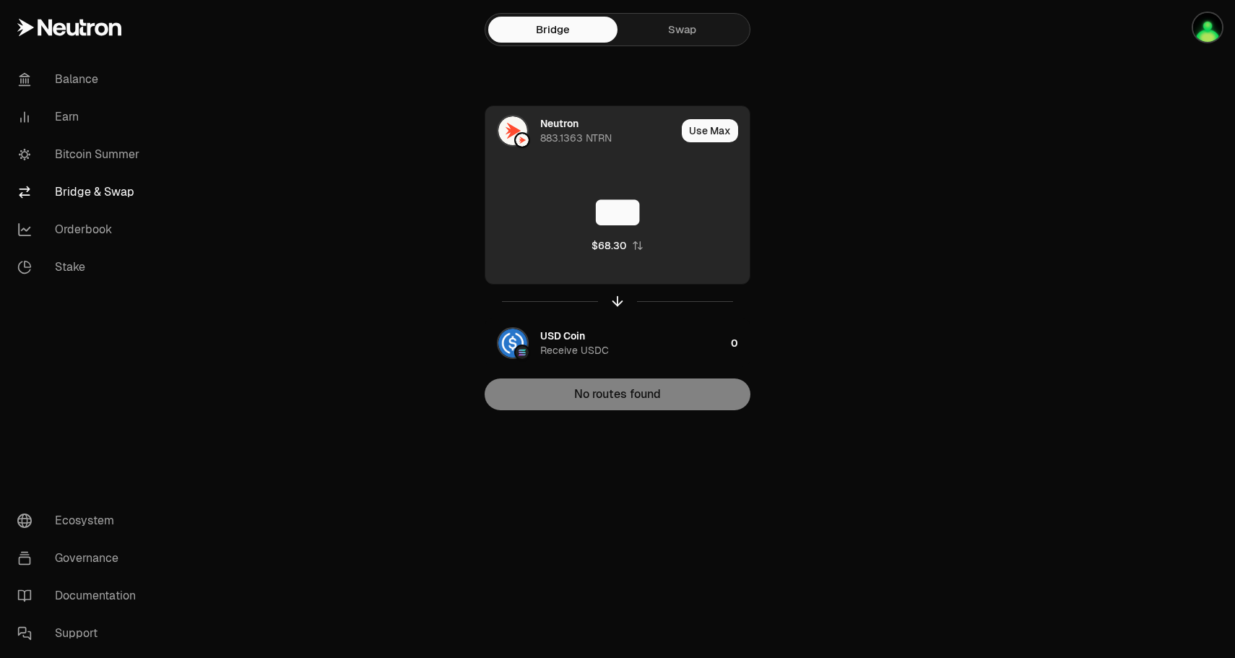
click at [692, 209] on input "***" at bounding box center [617, 212] width 264 height 43
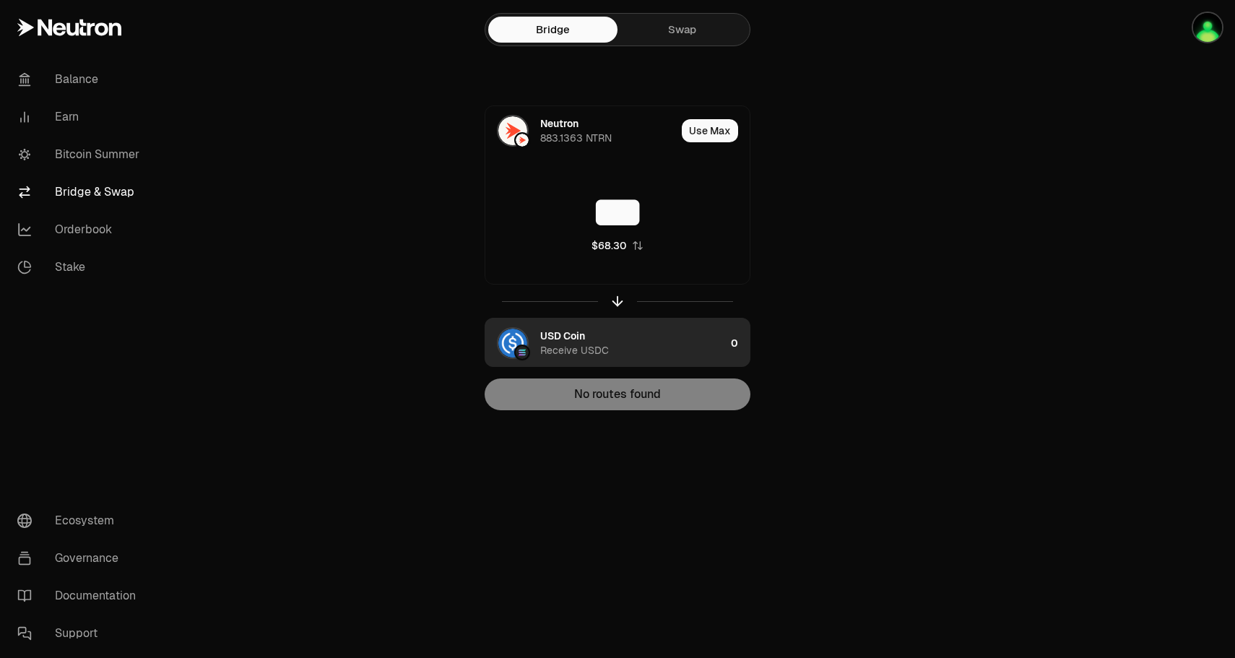
type input "***"
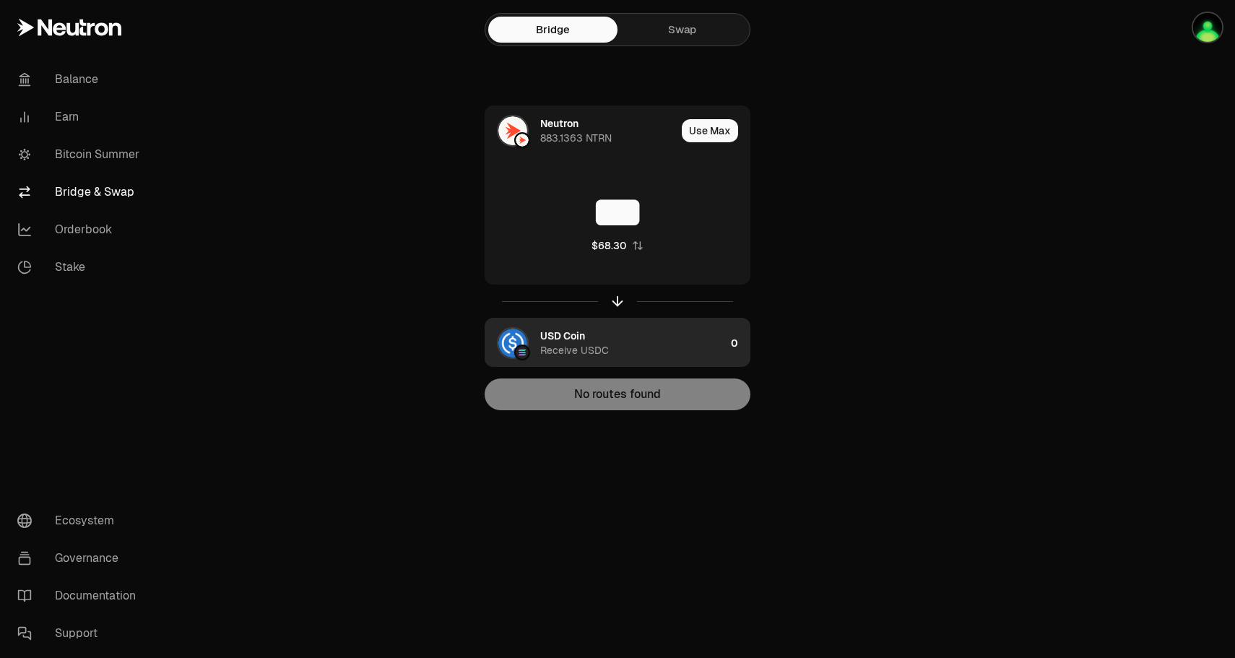
click at [521, 337] on img "button" at bounding box center [512, 343] width 29 height 29
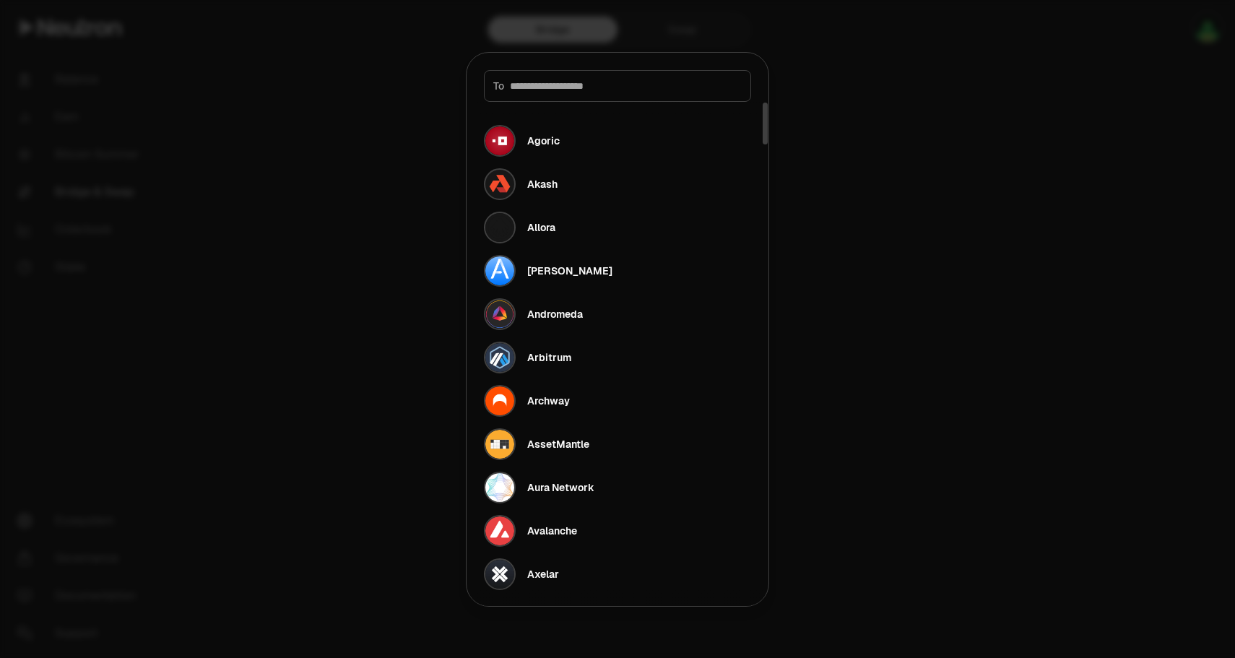
click at [546, 95] on div "To" at bounding box center [617, 86] width 267 height 32
click at [548, 92] on div "To" at bounding box center [617, 86] width 267 height 32
click at [551, 87] on input at bounding box center [626, 86] width 232 height 14
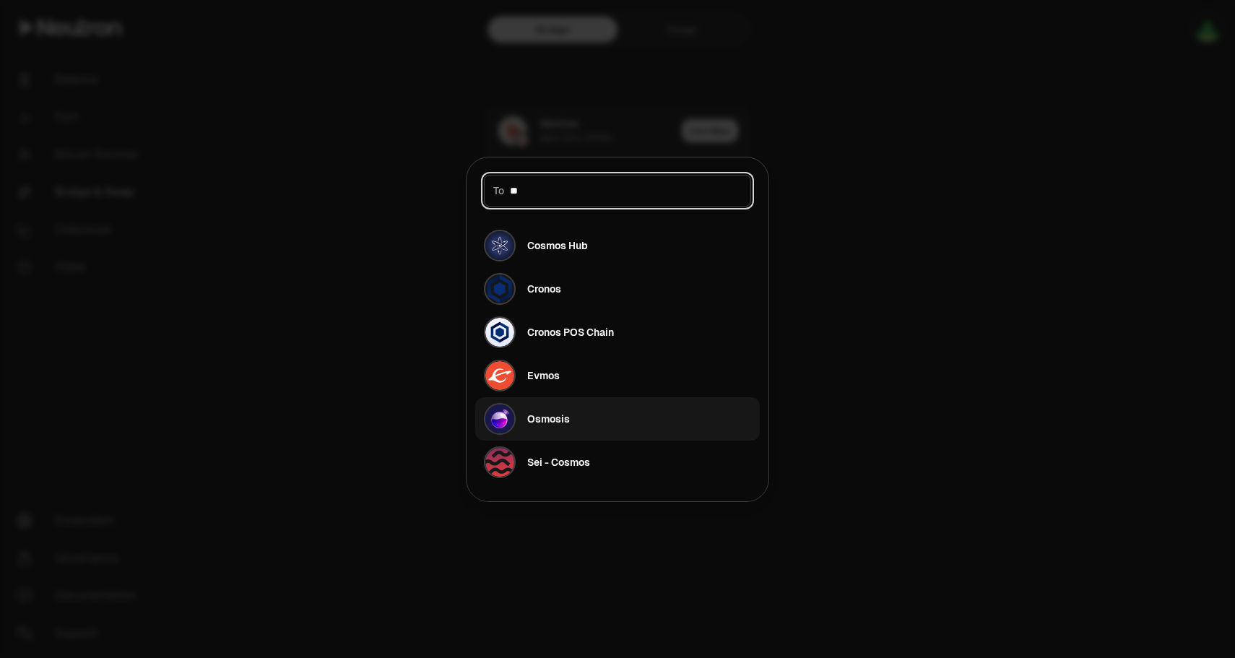
type input "**"
click at [560, 422] on div "Osmosis" at bounding box center [548, 419] width 43 height 14
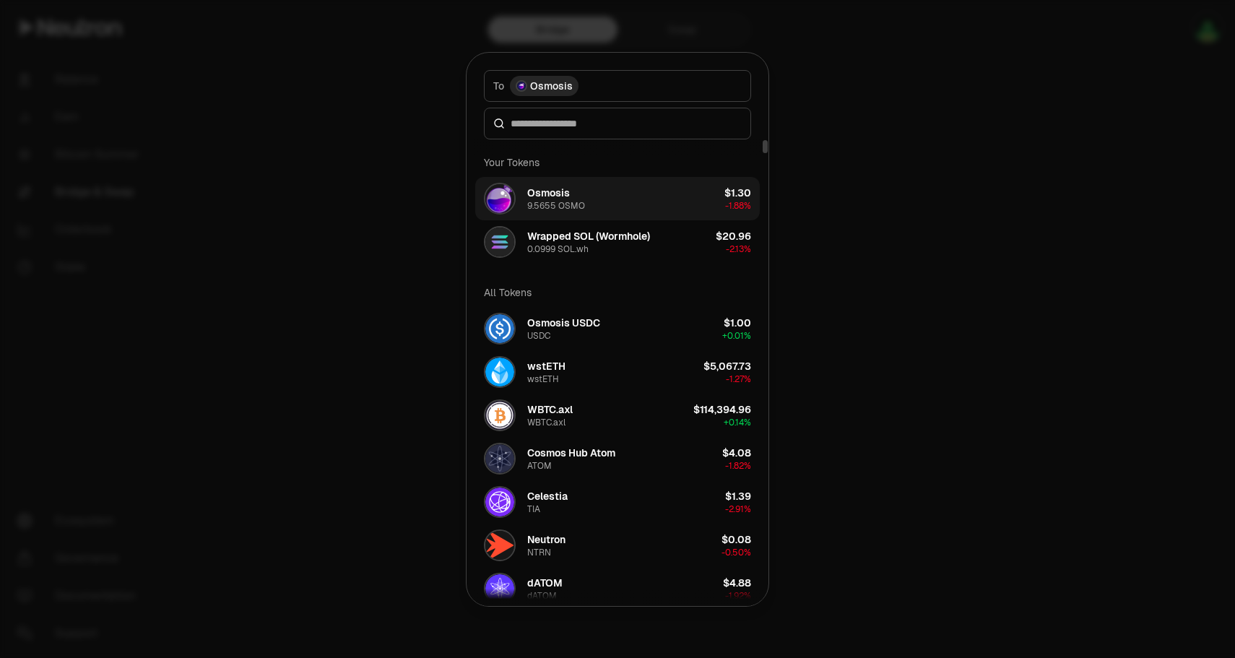
click at [586, 210] on button "Osmosis 9.5655 OSMO $1.30 -1.88%" at bounding box center [617, 198] width 284 height 43
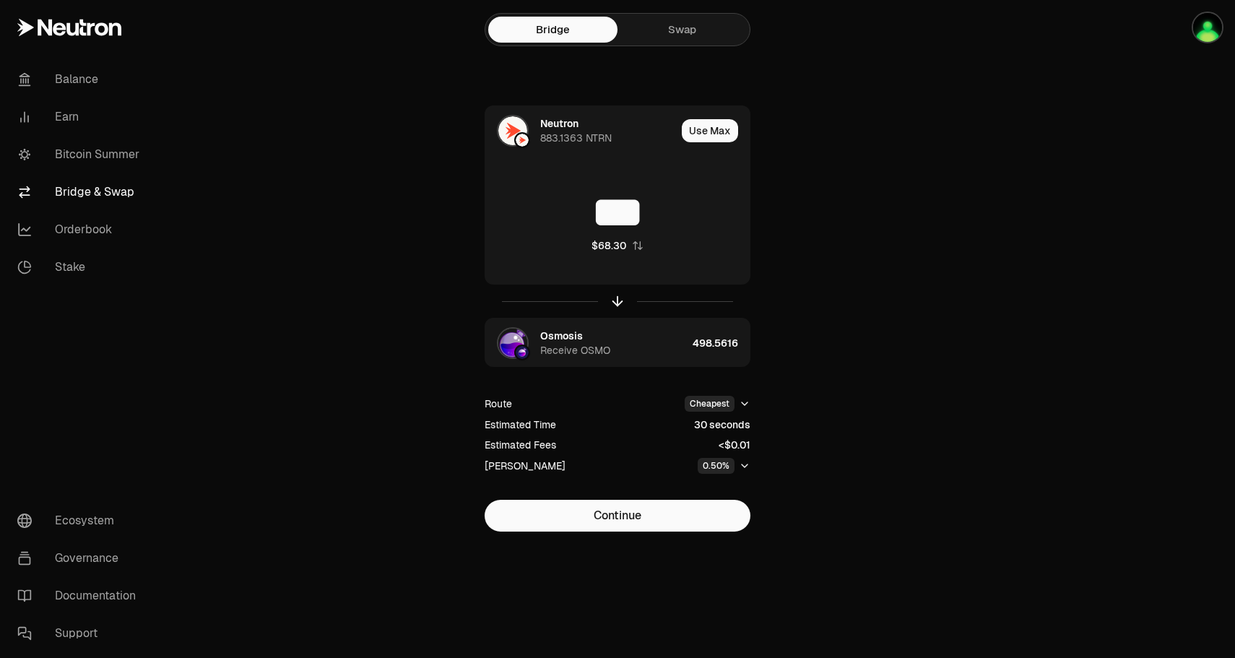
click at [741, 459] on button "0.50%" at bounding box center [724, 466] width 53 height 16
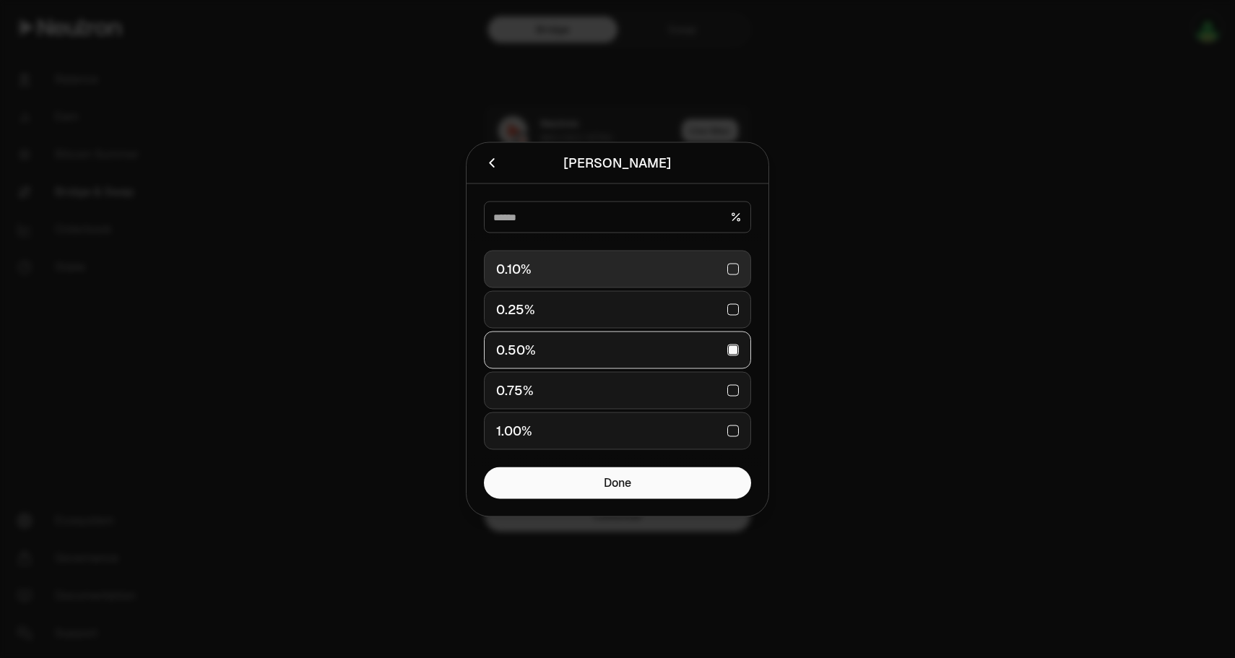
click at [664, 284] on div "0.10%" at bounding box center [617, 269] width 243 height 32
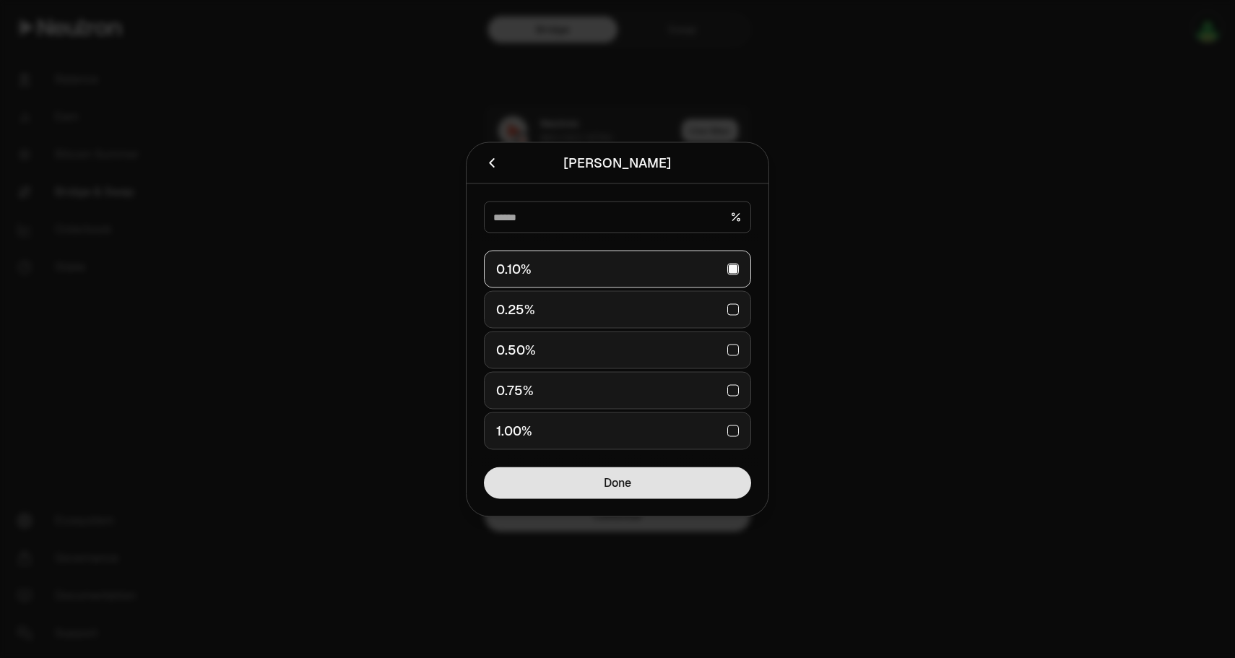
click at [645, 487] on button "Done" at bounding box center [617, 482] width 267 height 32
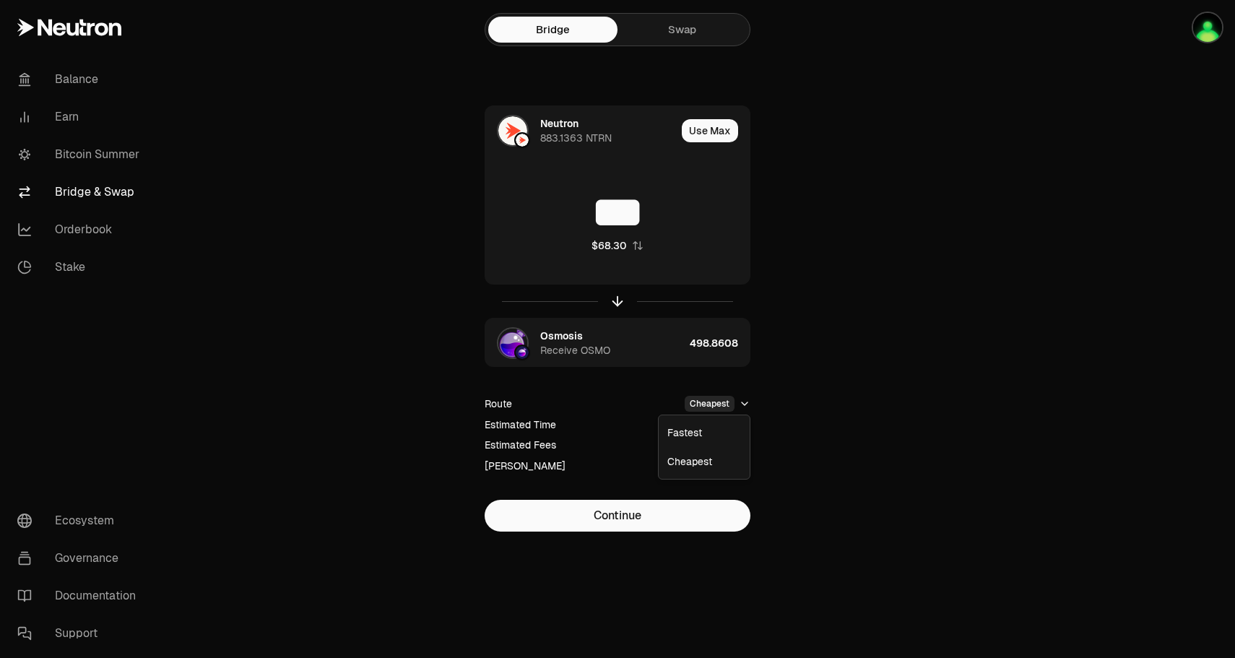
click at [742, 407] on html "Balance Earn Bitcoin Summer Bridge & Swap Orderbook Stake Ecosystem Governance …" at bounding box center [617, 329] width 1235 height 658
click at [708, 463] on div "Cheapest" at bounding box center [703, 461] width 85 height 29
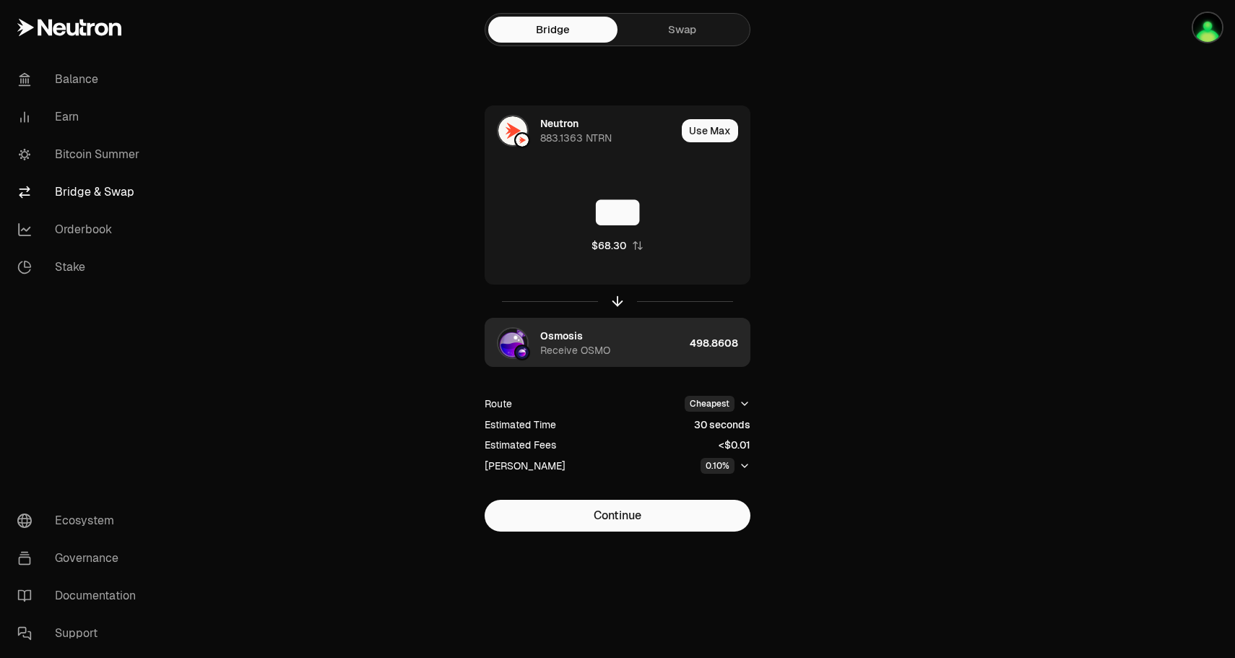
click at [664, 342] on div "Osmosis Receive OSMO" at bounding box center [612, 343] width 144 height 29
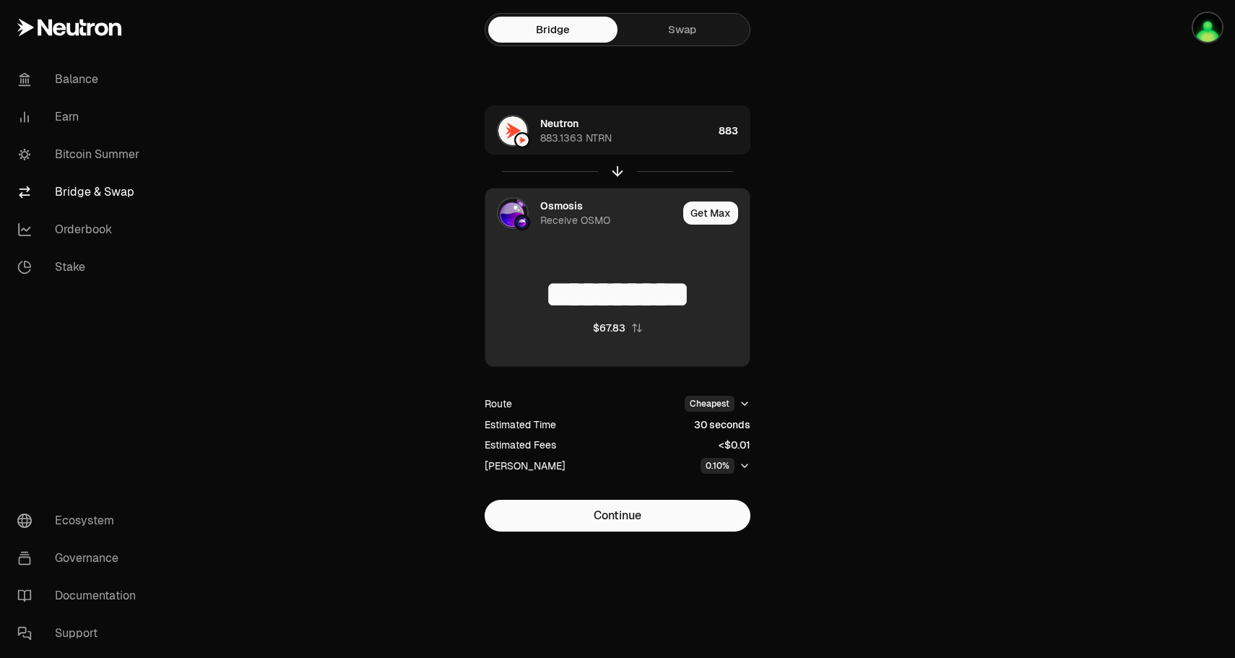
click at [773, 268] on div "**********" at bounding box center [617, 318] width 485 height 426
click at [515, 220] on div at bounding box center [522, 222] width 16 height 16
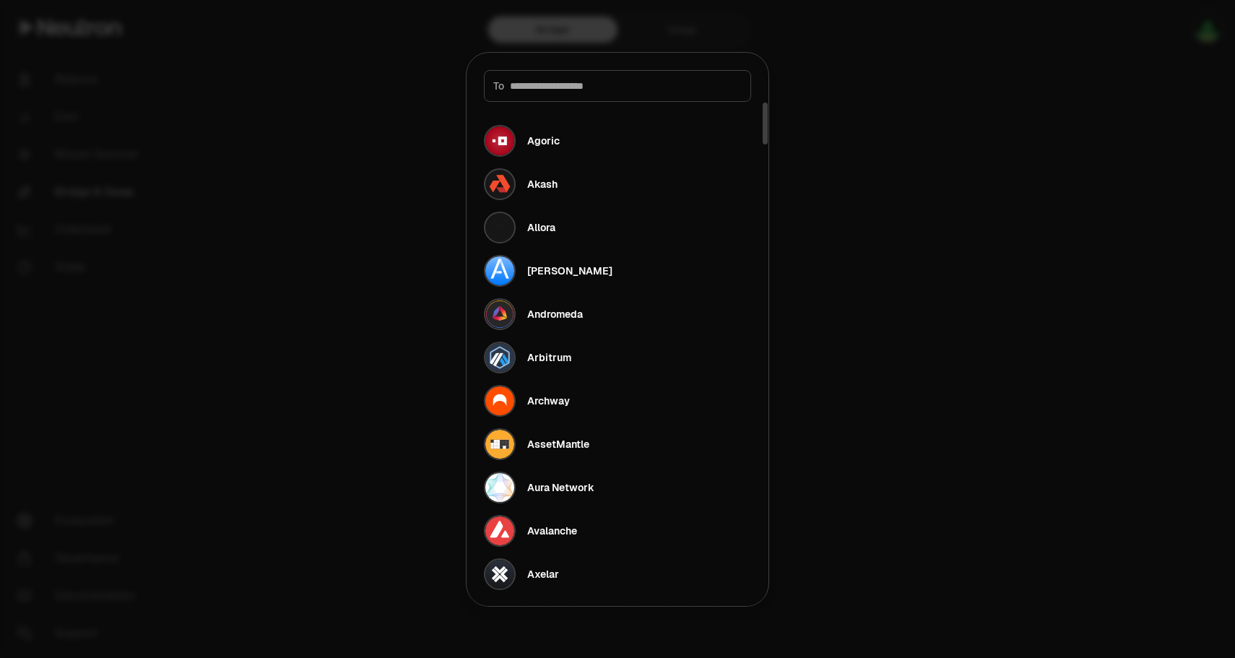
click at [856, 183] on div at bounding box center [617, 329] width 1235 height 658
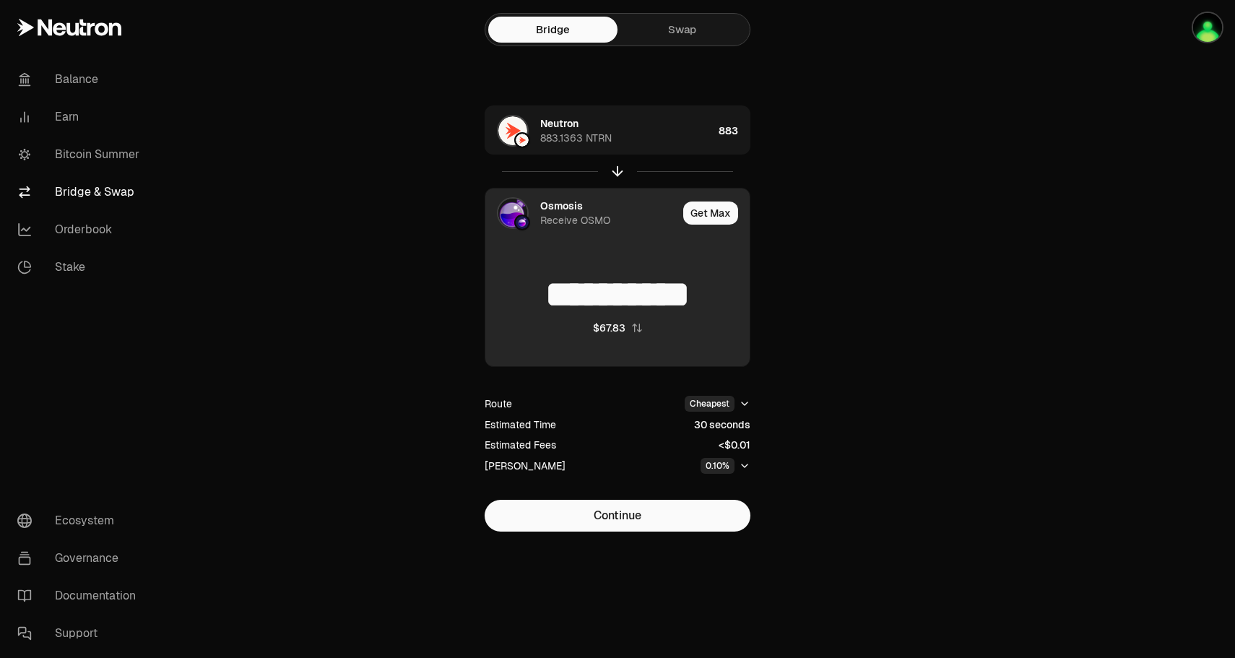
click at [644, 243] on div "**********" at bounding box center [617, 303] width 264 height 127
click at [581, 202] on div "Osmosis" at bounding box center [561, 206] width 43 height 14
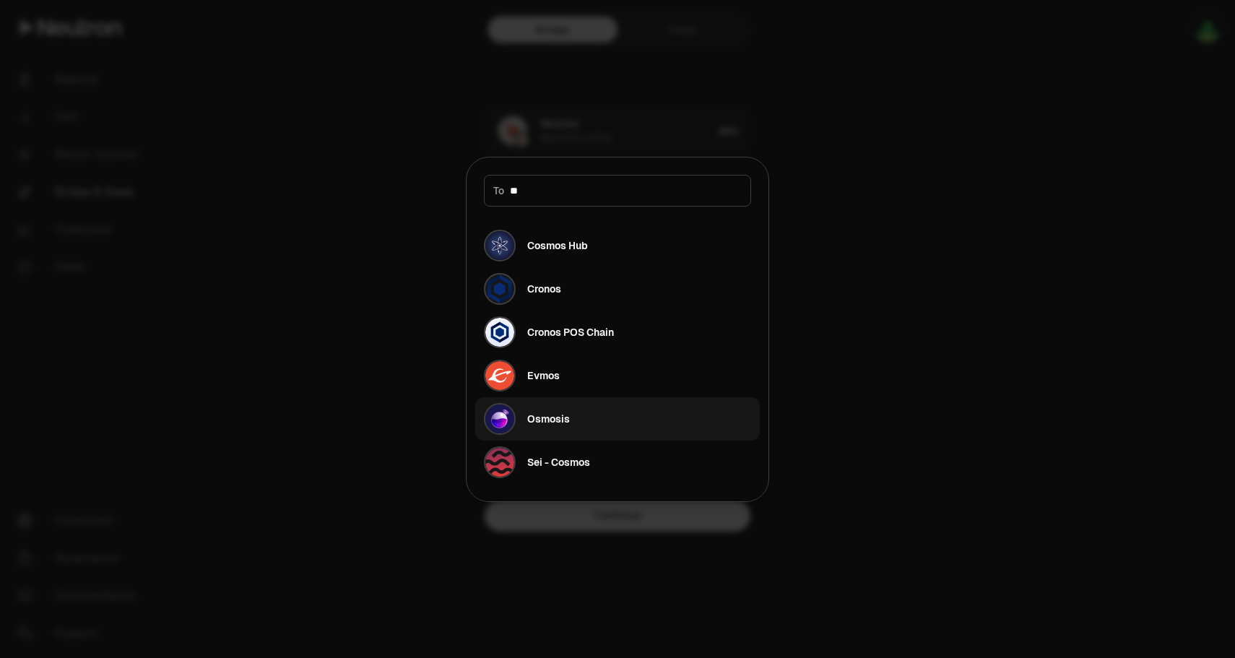
type input "**"
click at [570, 414] on button "Osmosis" at bounding box center [617, 418] width 284 height 43
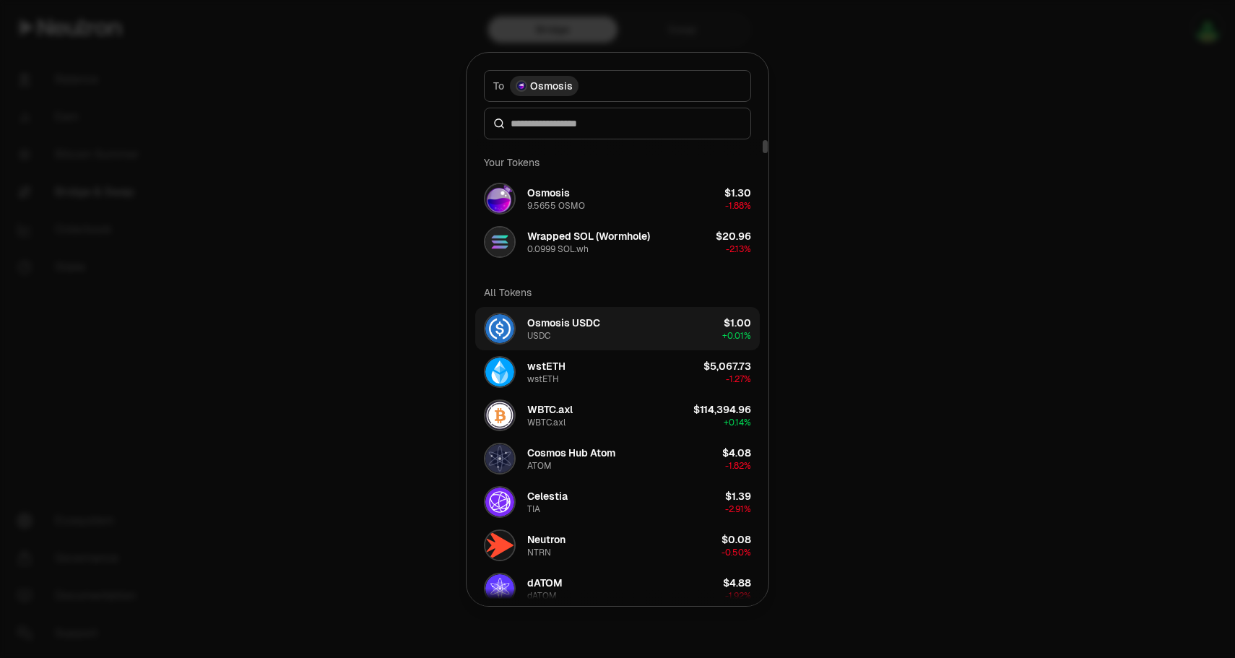
click at [583, 334] on div "Osmosis USDC USDC" at bounding box center [563, 329] width 73 height 26
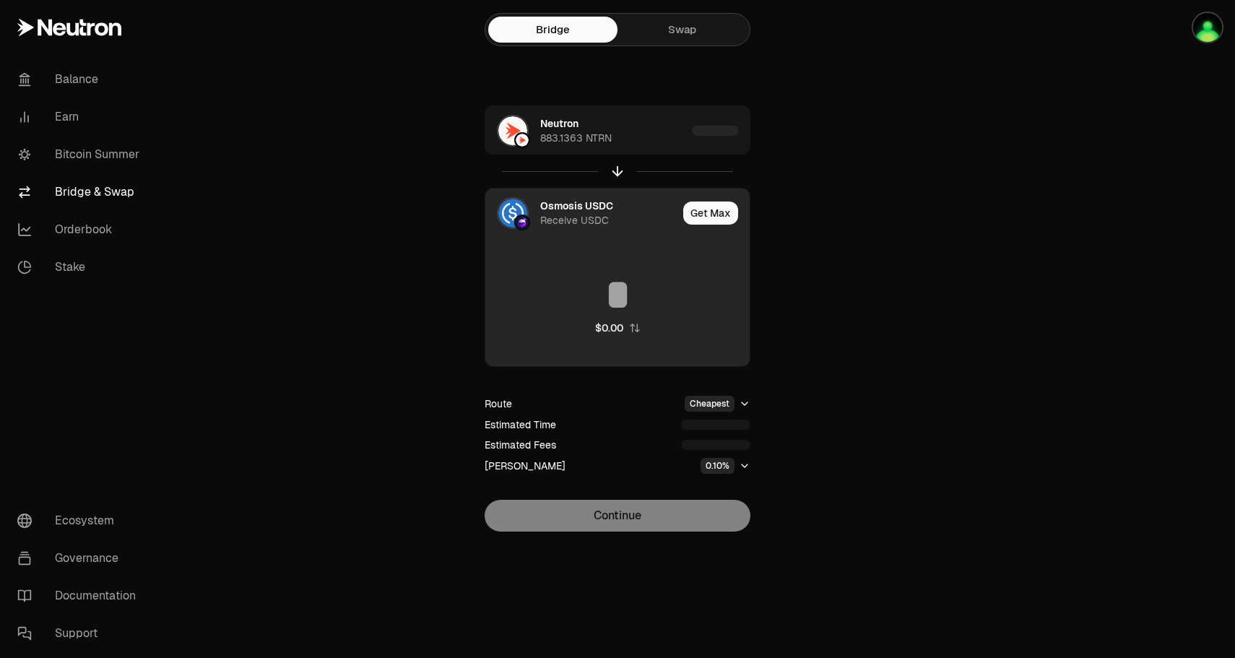
type input "*********"
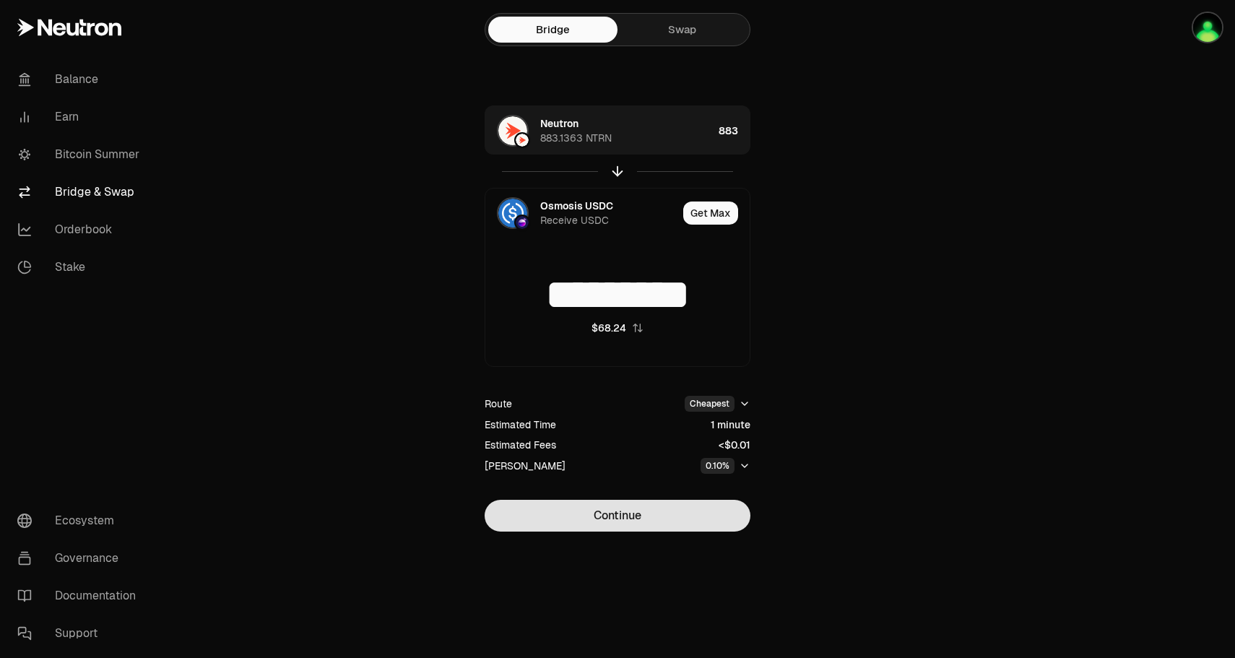
click at [663, 511] on button "Continue" at bounding box center [618, 516] width 266 height 32
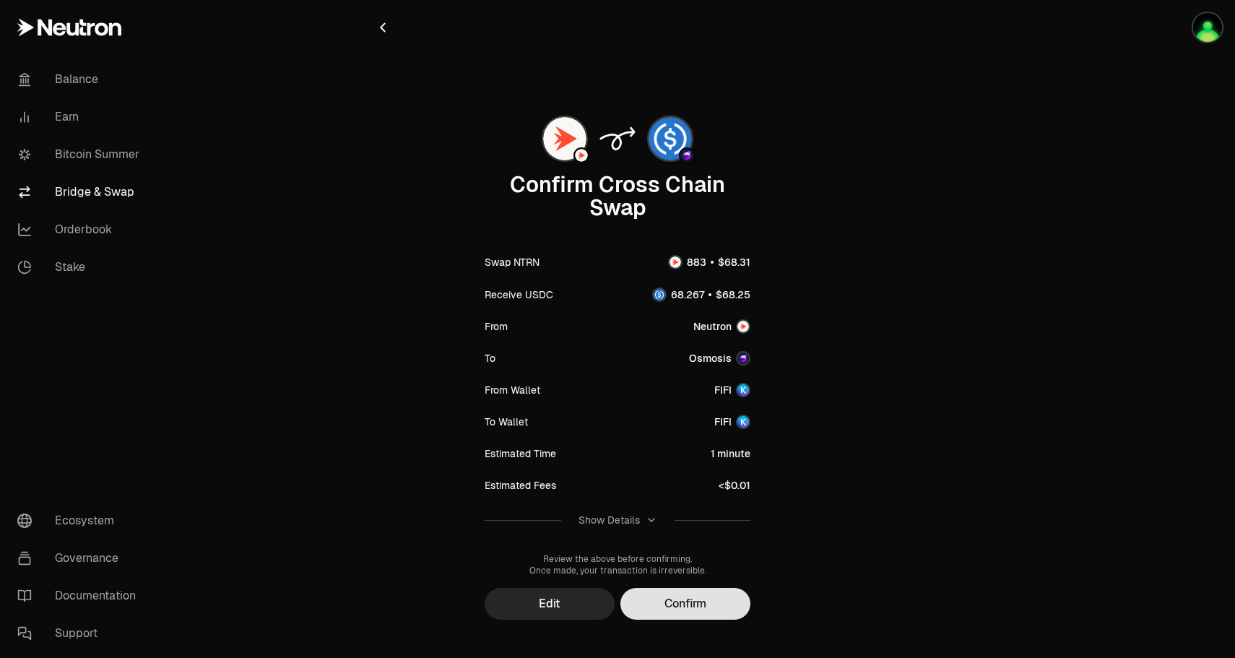
click at [699, 593] on button "Confirm" at bounding box center [685, 604] width 130 height 32
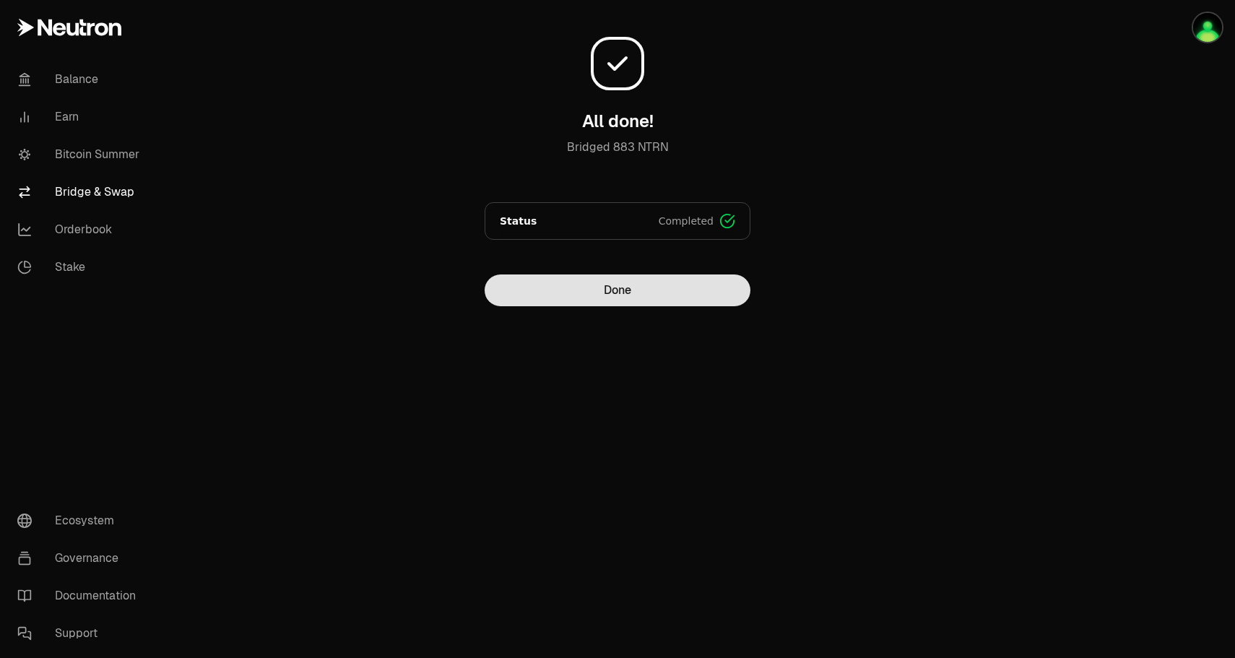
click at [631, 295] on button "Done" at bounding box center [618, 290] width 266 height 32
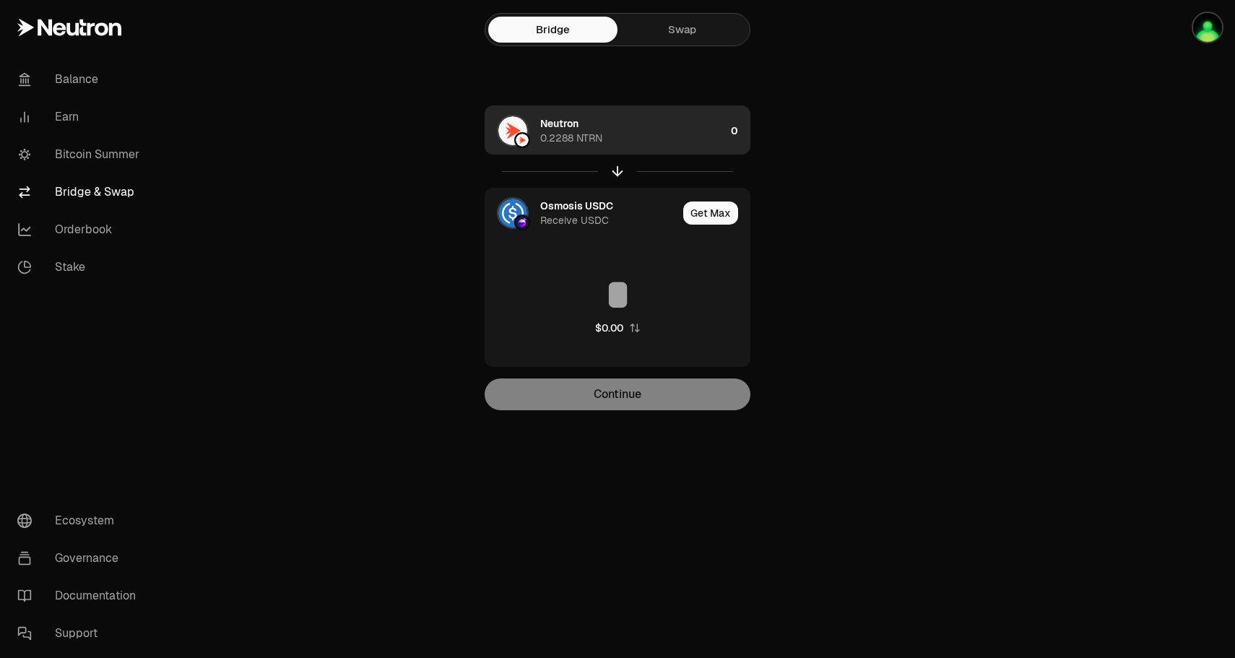
click at [723, 137] on div "Neutron 0.2288 NTRN" at bounding box center [632, 130] width 185 height 29
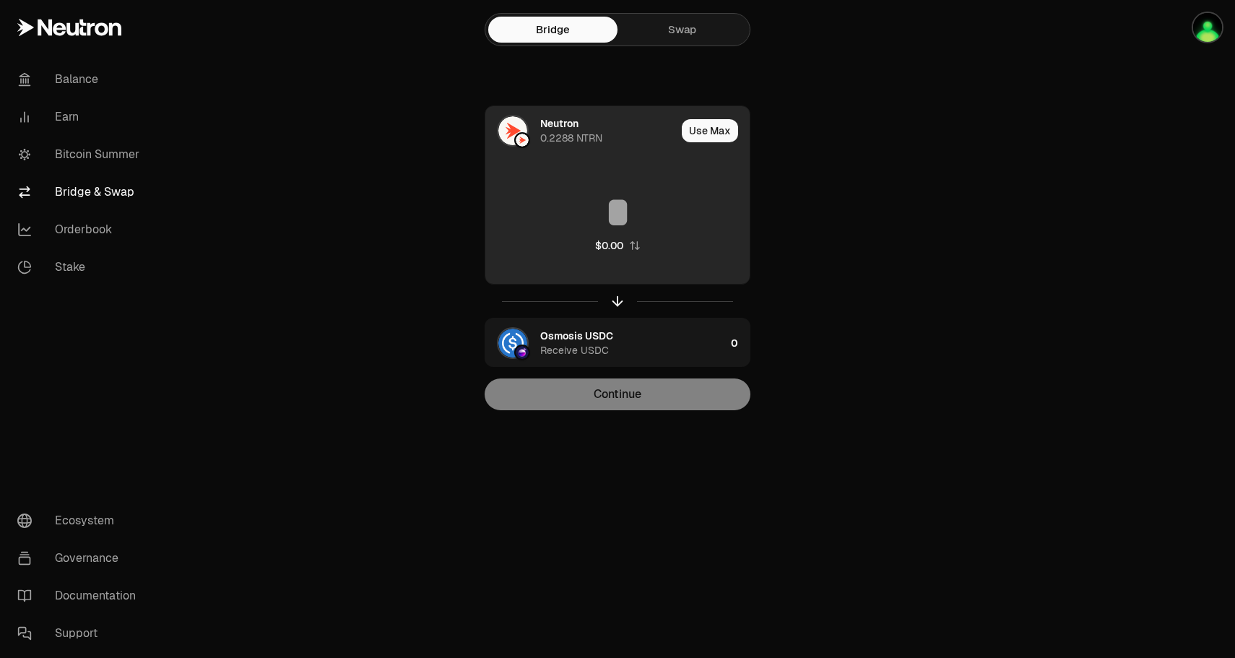
click at [630, 210] on input at bounding box center [617, 212] width 264 height 43
click at [720, 130] on button "Use Max" at bounding box center [710, 130] width 56 height 23
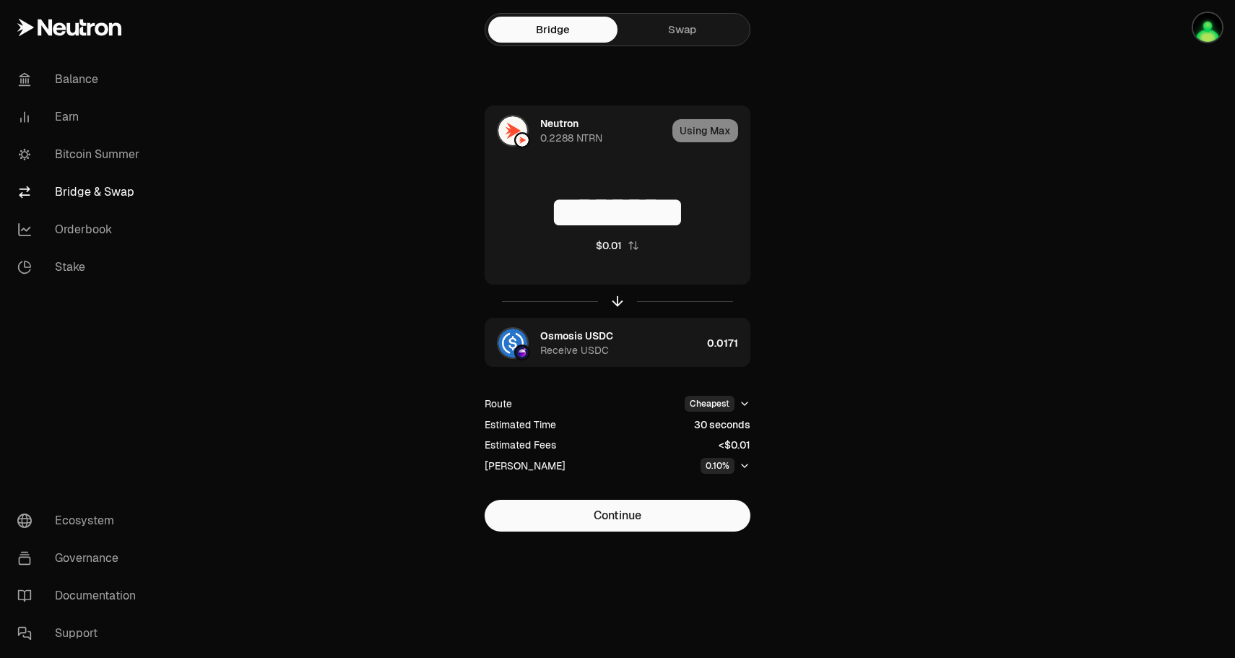
click at [930, 85] on main "Bridge Swap Neutron 0.2288 NTRN Using Max ******** $0.01 Osmosis USDC Receive U…" at bounding box center [698, 294] width 1073 height 589
type input "*"
